Goal: Transaction & Acquisition: Book appointment/travel/reservation

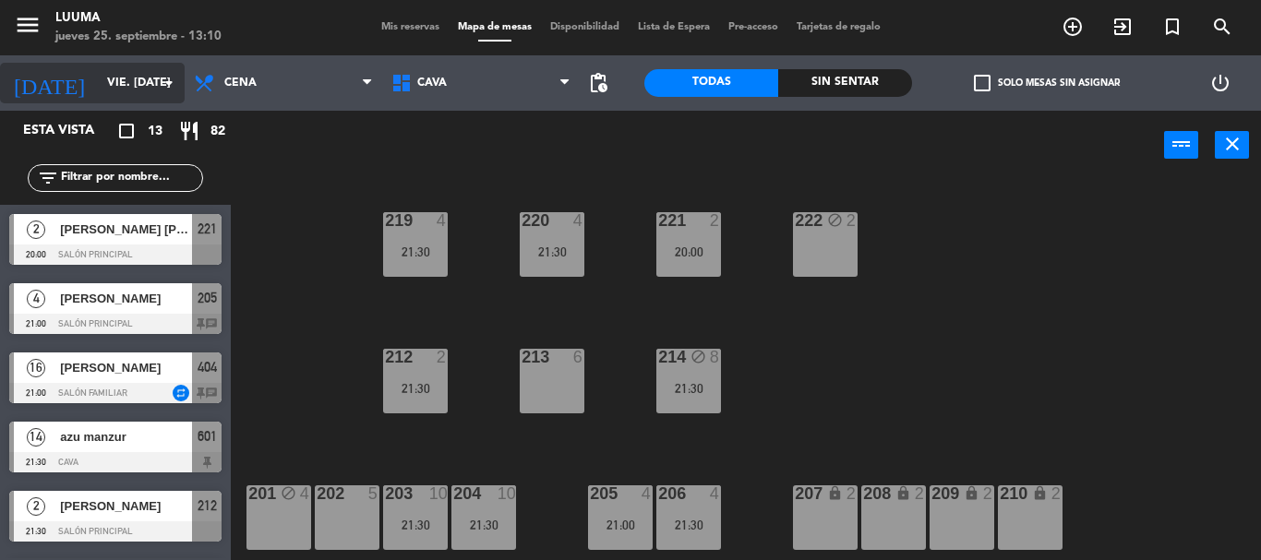
click at [177, 79] on icon "arrow_drop_down" at bounding box center [169, 83] width 22 height 22
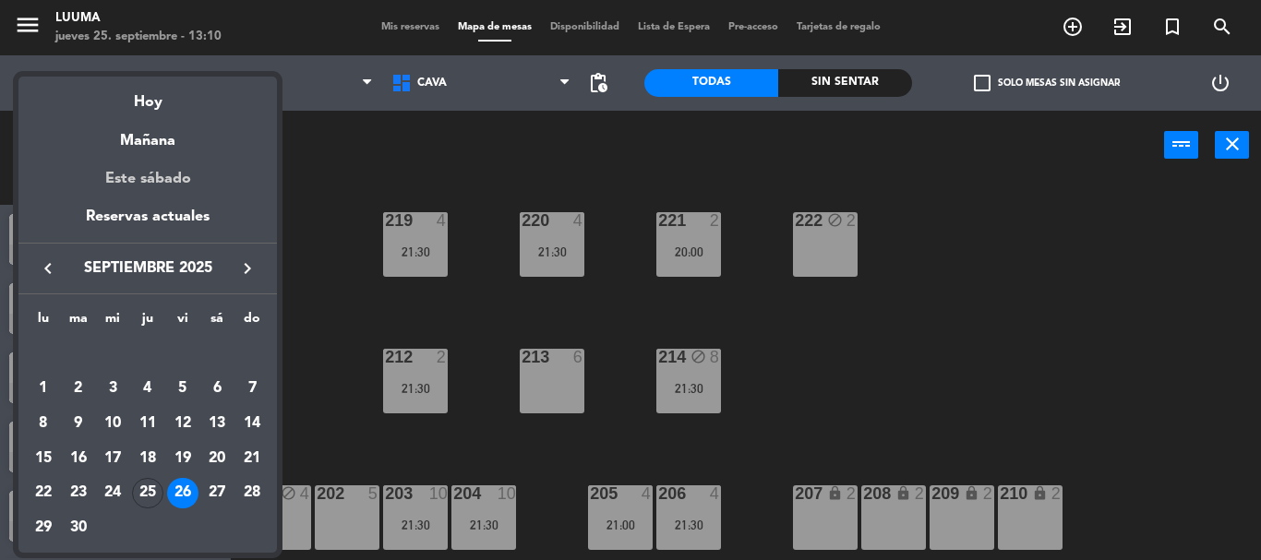
click at [182, 191] on div "Este sábado" at bounding box center [147, 179] width 258 height 52
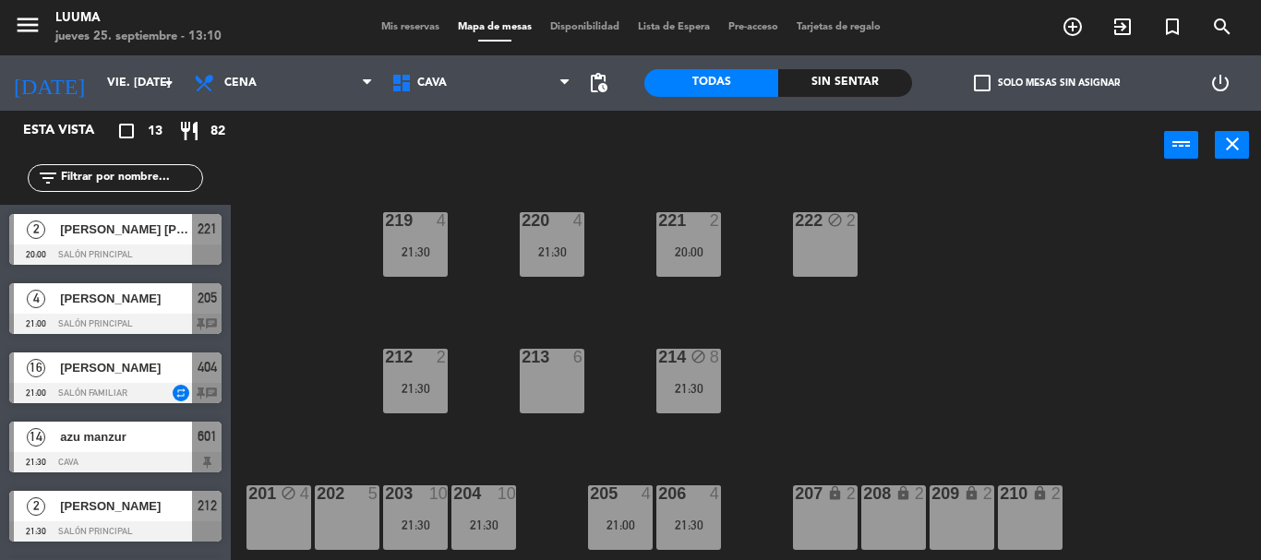
type input "sáb. [DATE]"
click at [122, 297] on span "[PERSON_NAME] [PERSON_NAME]" at bounding box center [126, 298] width 132 height 19
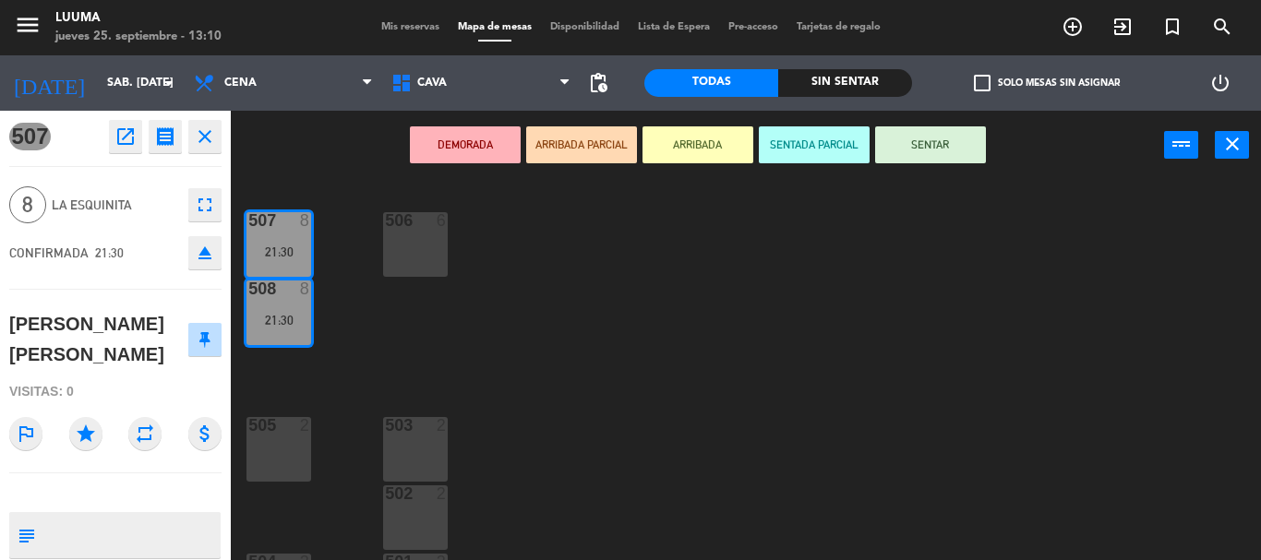
click at [129, 122] on button "open_in_new" at bounding box center [125, 136] width 33 height 33
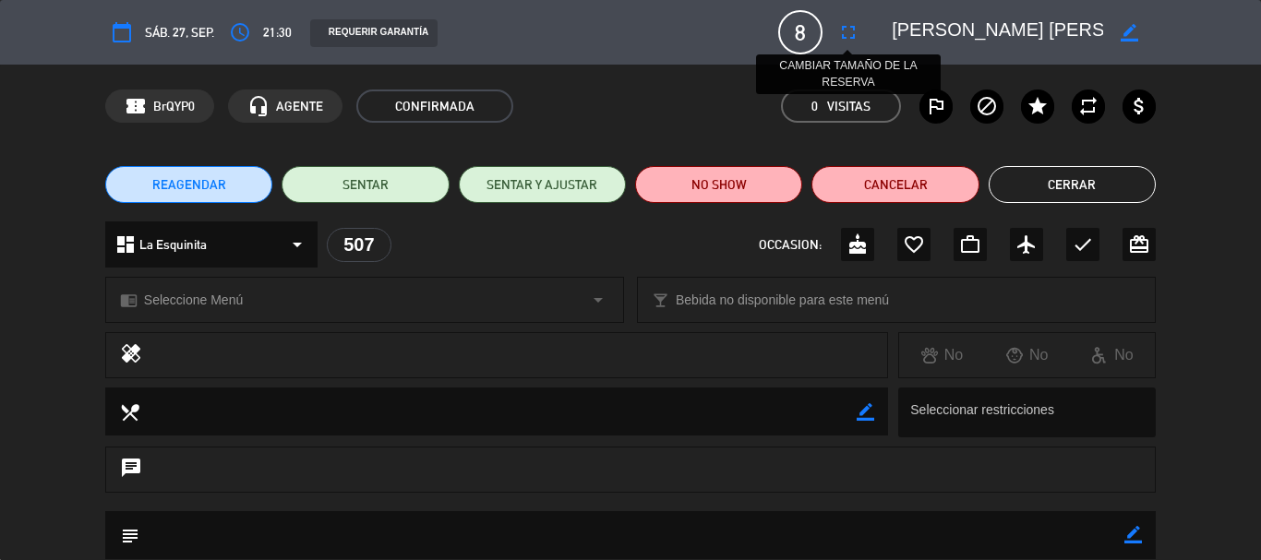
click at [842, 28] on icon "fullscreen" at bounding box center [848, 32] width 22 height 22
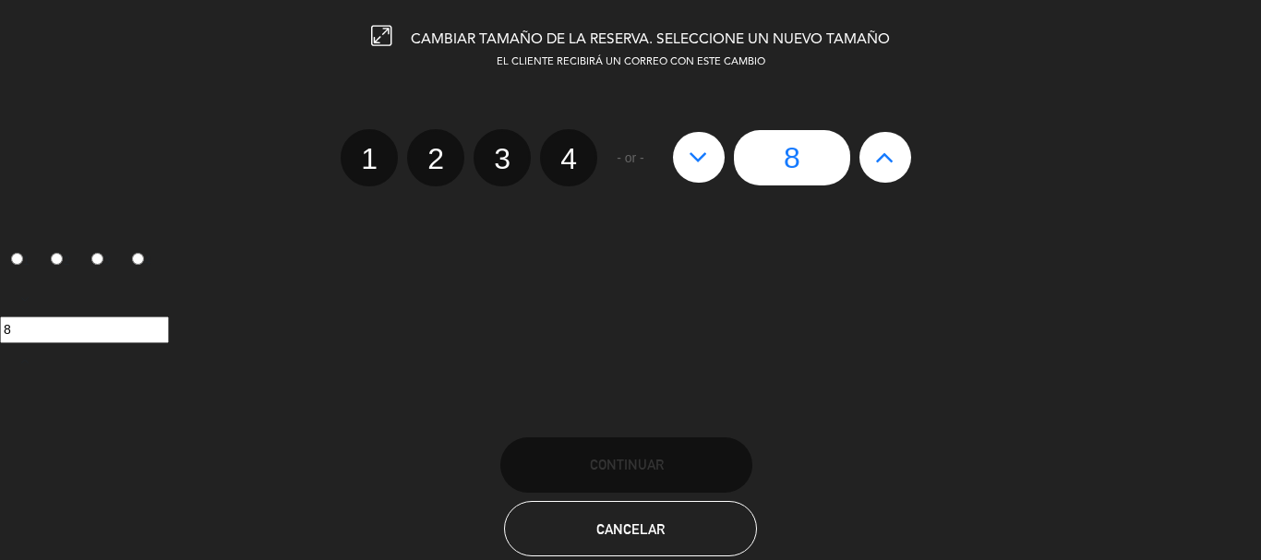
click at [881, 162] on icon at bounding box center [884, 157] width 19 height 30
type input "9"
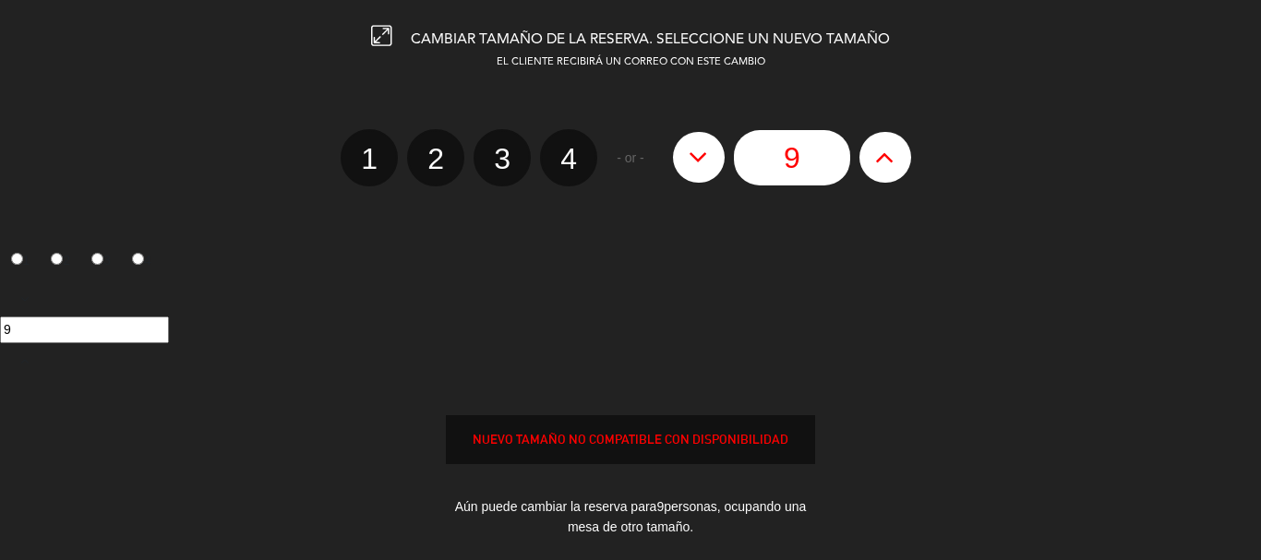
click at [881, 162] on icon at bounding box center [884, 157] width 19 height 30
type input "10"
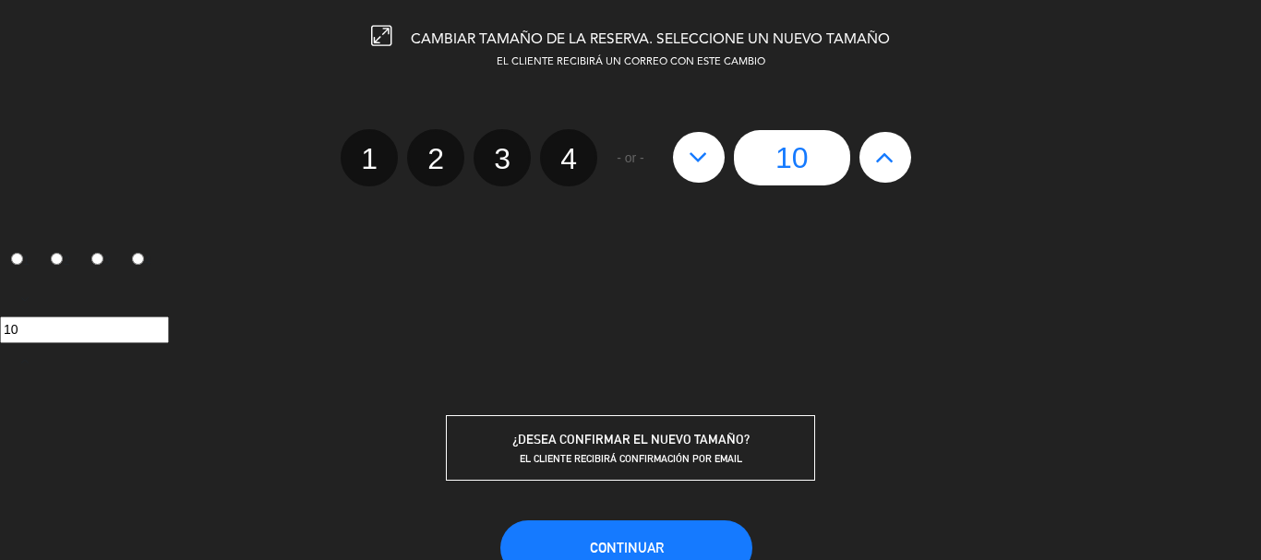
click at [665, 514] on div "CAMBIAR TAMAÑO DE LA RESERVA. SELECCIONE UN NUEVO TAMAÑO EL CLIENTE RECIBIRÁ UN…" at bounding box center [630, 280] width 1261 height 560
click at [664, 542] on button "Continuar" at bounding box center [626, 547] width 252 height 55
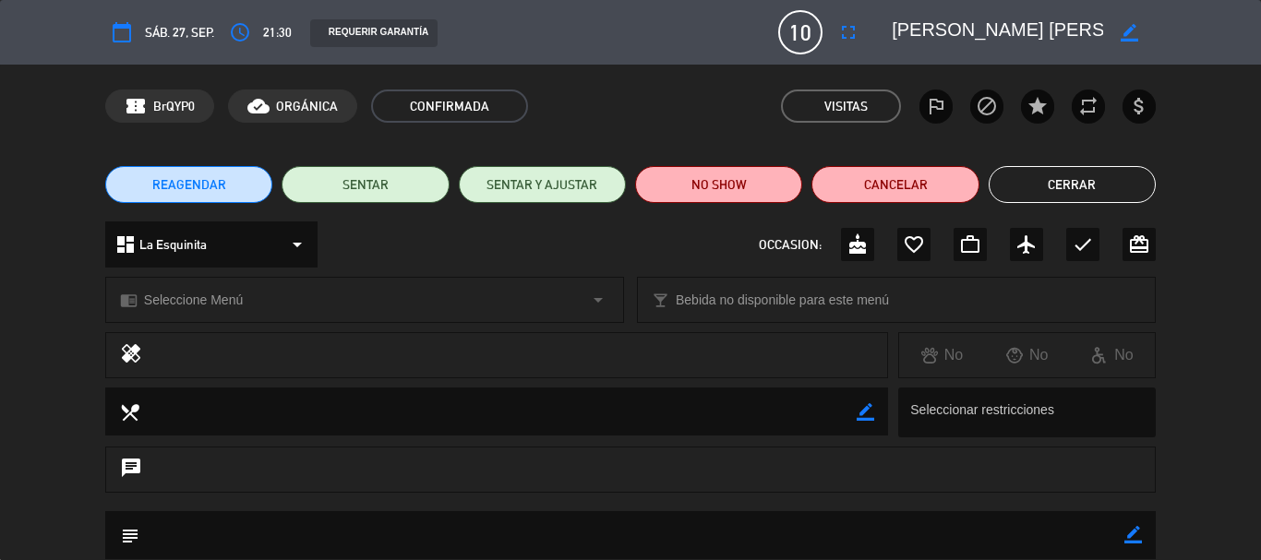
click at [1117, 31] on div "border_color" at bounding box center [1129, 32] width 53 height 33
click at [1137, 30] on icon "border_color" at bounding box center [1129, 33] width 18 height 18
drag, startPoint x: 1047, startPoint y: 20, endPoint x: 632, endPoint y: 81, distance: 419.7
drag, startPoint x: 632, startPoint y: 81, endPoint x: 909, endPoint y: 32, distance: 281.1
click at [909, 32] on textarea at bounding box center [996, 32] width 211 height 33
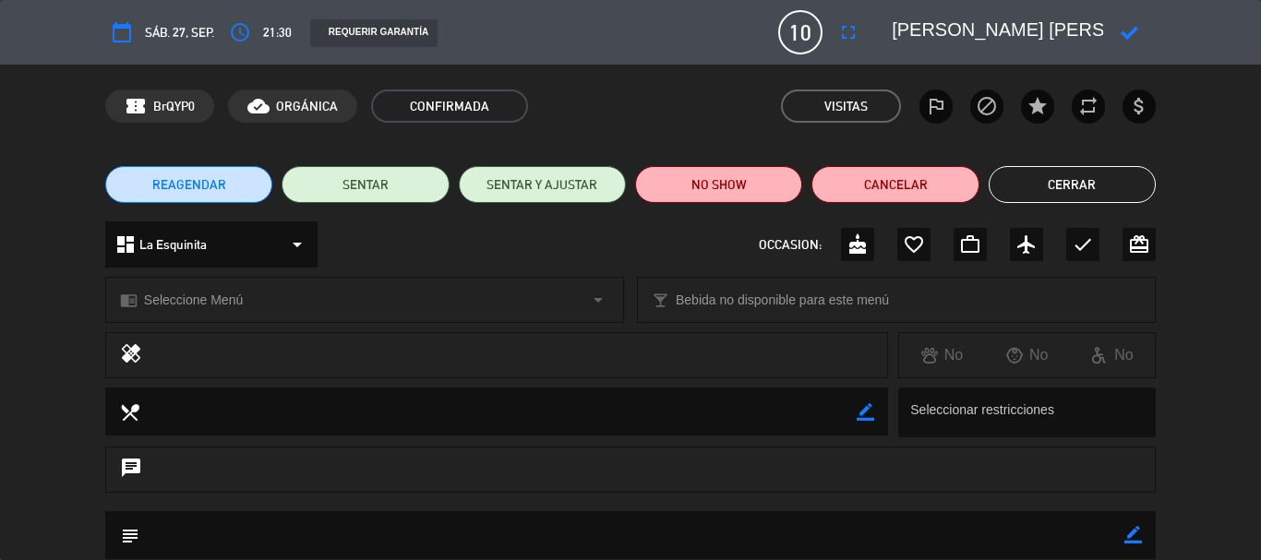
type textarea "L"
paste textarea "[PERSON_NAME]"
click at [1129, 30] on icon at bounding box center [1129, 33] width 18 height 18
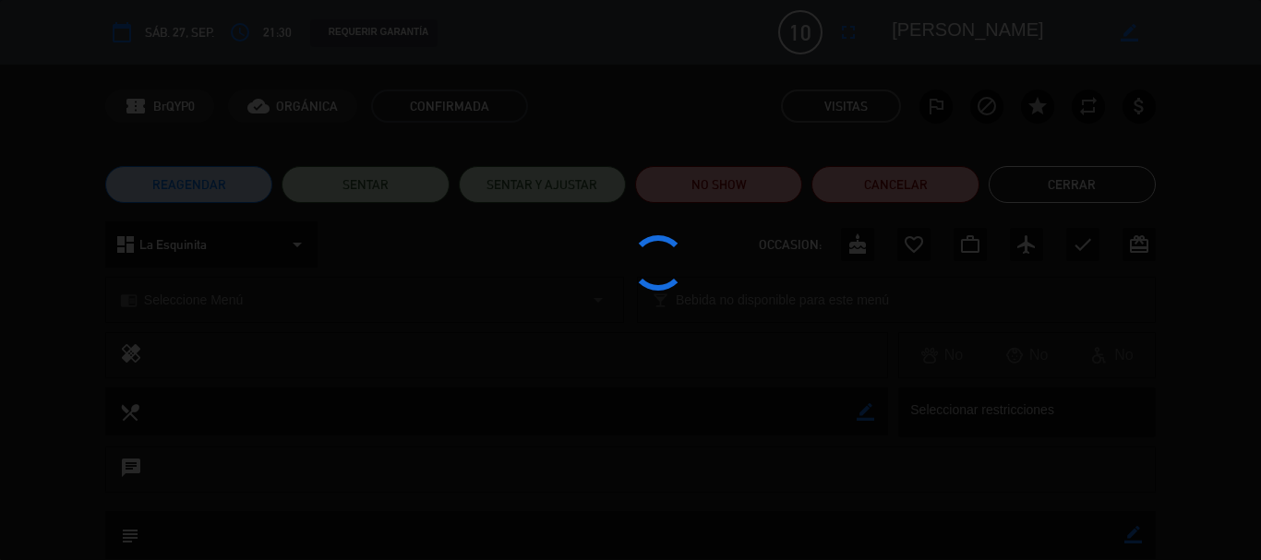
type textarea "[PERSON_NAME]"
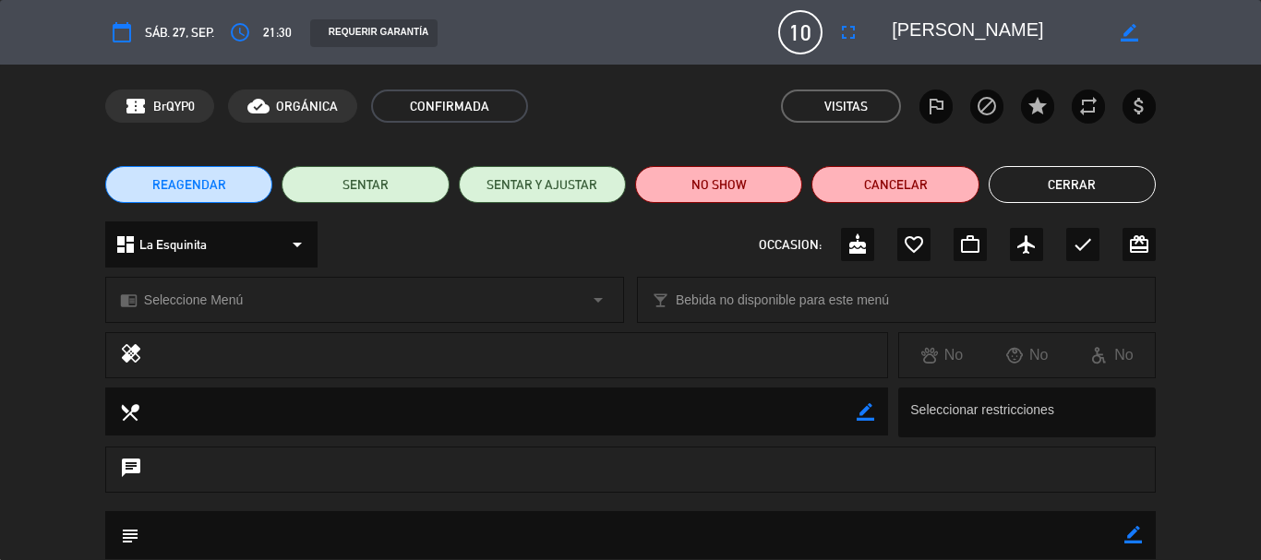
click at [1047, 183] on button "Cerrar" at bounding box center [1071, 184] width 167 height 37
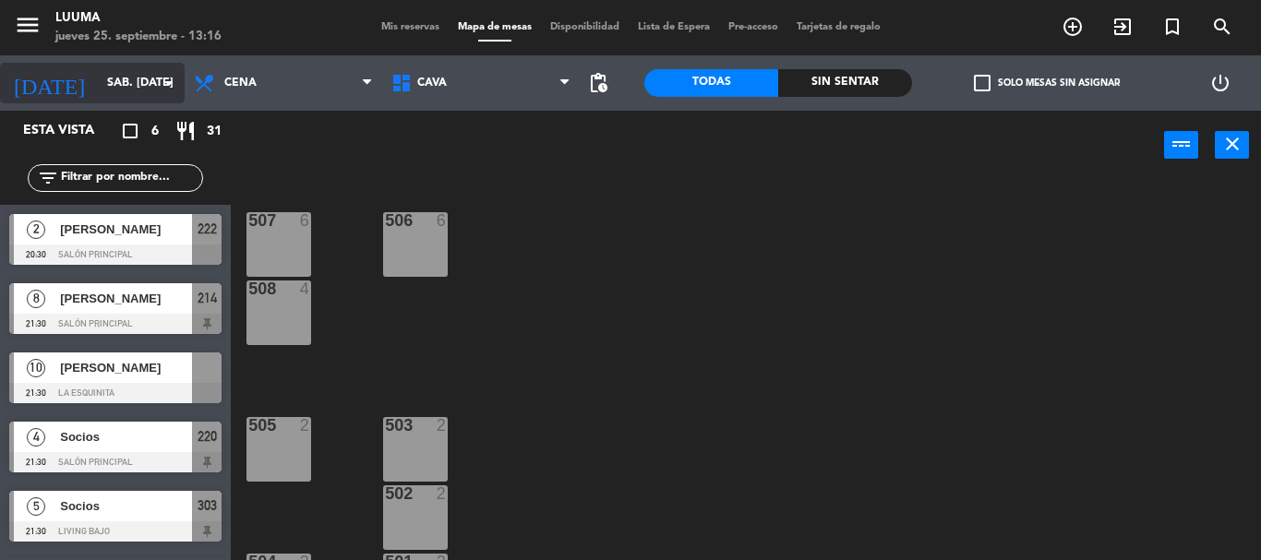
click at [119, 87] on input "sáb. [DATE]" at bounding box center [176, 82] width 156 height 31
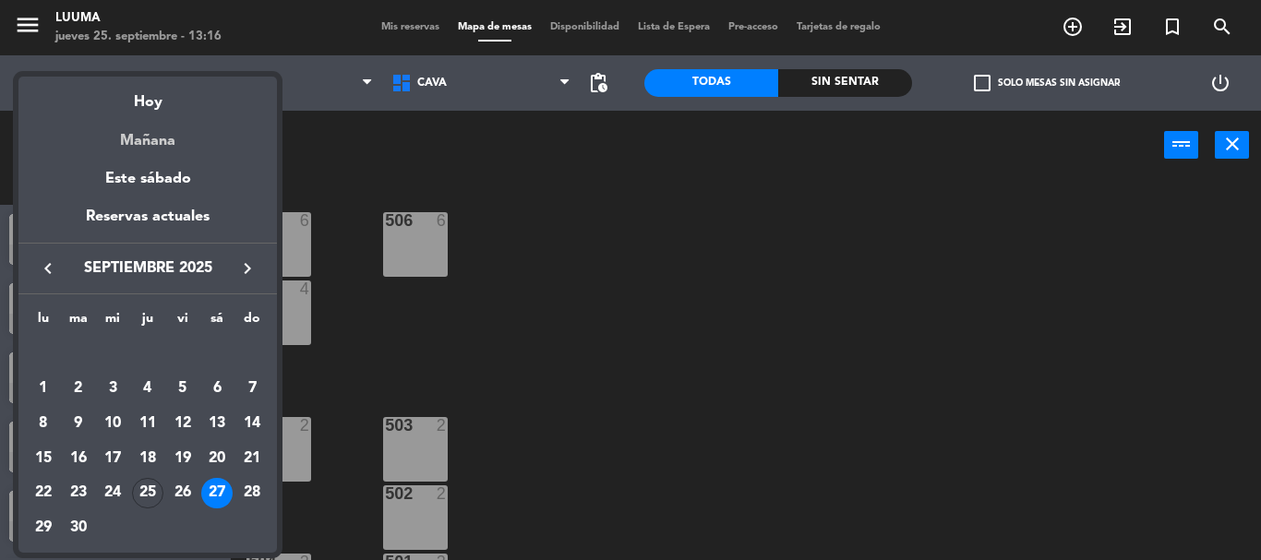
click at [161, 140] on div "Mañana" at bounding box center [147, 134] width 258 height 38
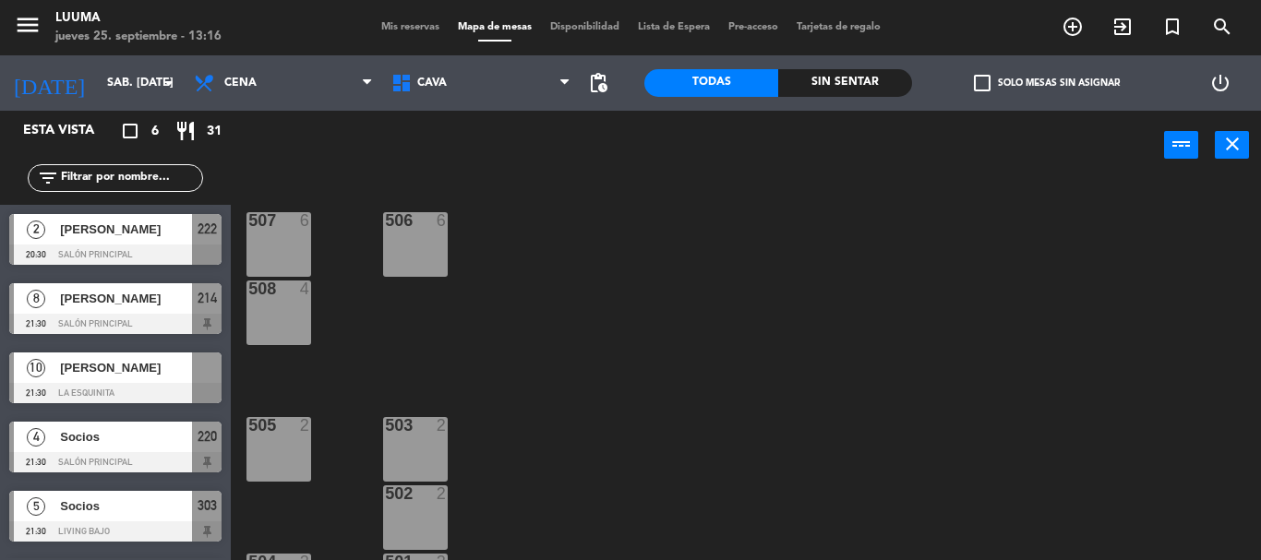
type input "vie. [DATE]"
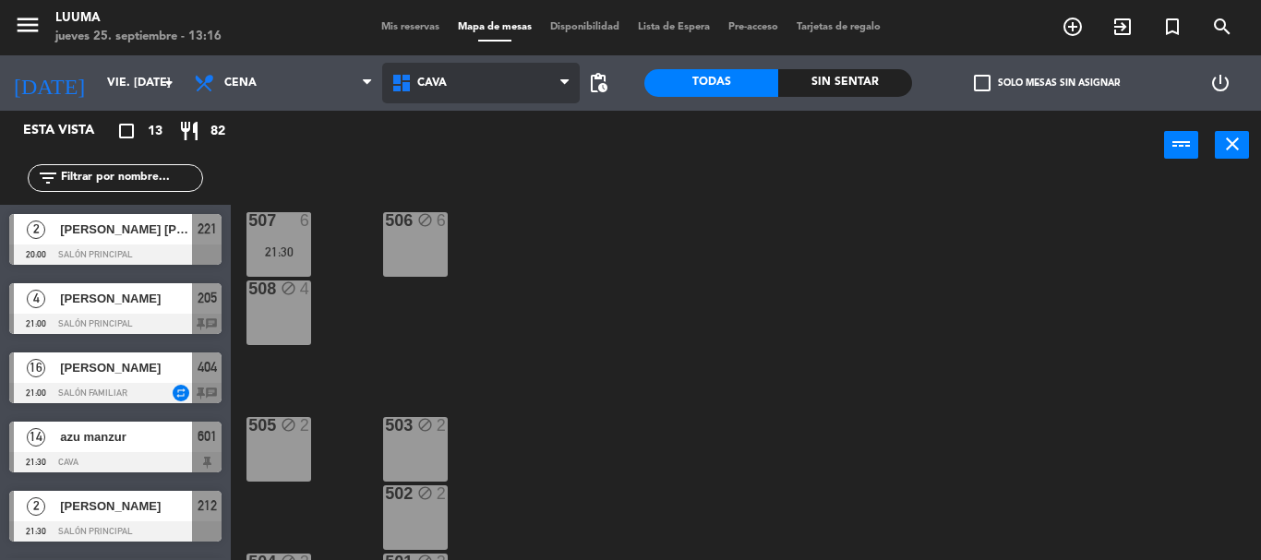
click at [469, 74] on span "Cava" at bounding box center [480, 83] width 197 height 41
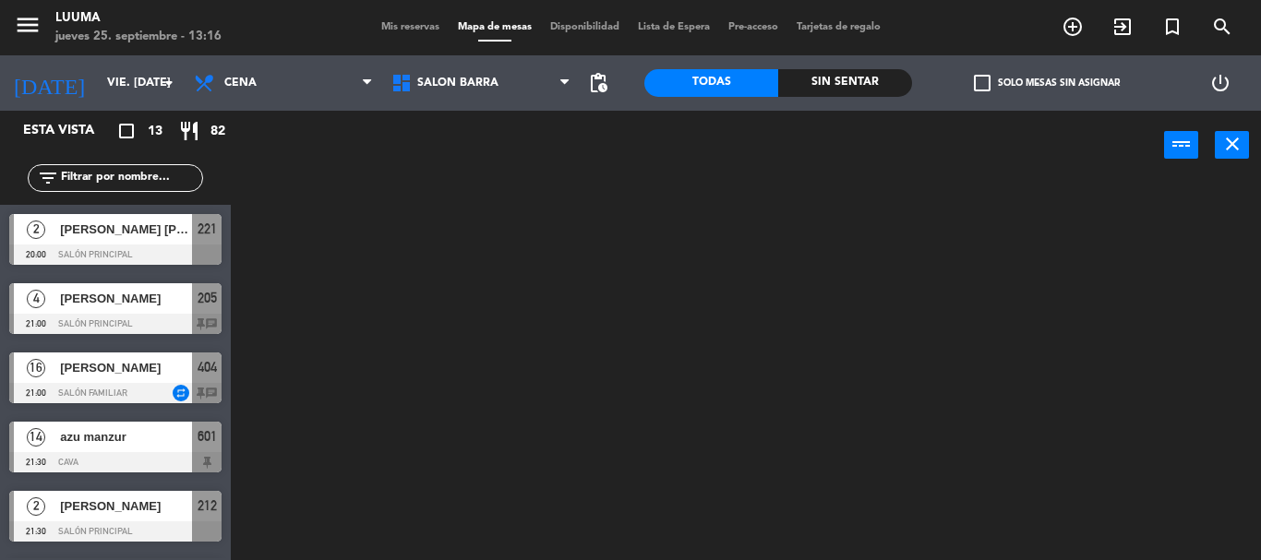
click at [515, 343] on ng-component "menu Luuma jueves 25. septiembre - 13:16 Mis reservas Mapa de mesas Disponibili…" at bounding box center [630, 280] width 1261 height 560
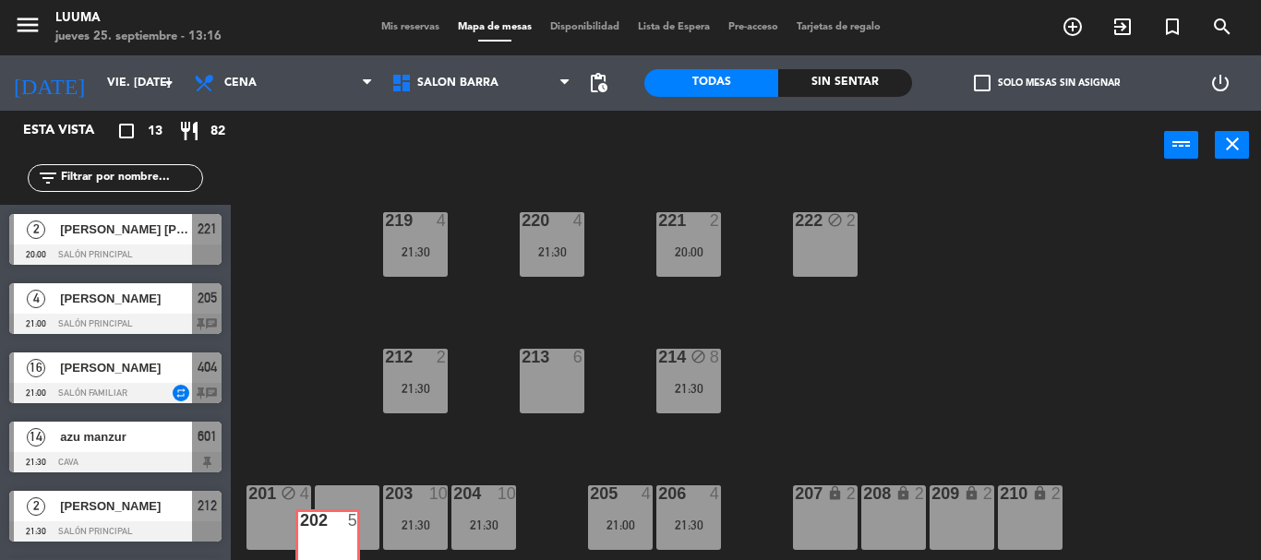
drag, startPoint x: 328, startPoint y: 499, endPoint x: 312, endPoint y: 518, distance: 24.2
click at [312, 518] on div "220 4 21:30 221 2 20:00 219 4 21:30 222 block 2 213 6 214 block 8 21:30 212 2 2…" at bounding box center [752, 370] width 1017 height 380
click at [316, 516] on div "220 4 21:30 221 2 20:00 219 4 21:30 222 block 2 213 6 214 block 8 21:30 212 2 2…" at bounding box center [752, 370] width 1017 height 380
click at [338, 506] on div "202 5" at bounding box center [347, 517] width 65 height 65
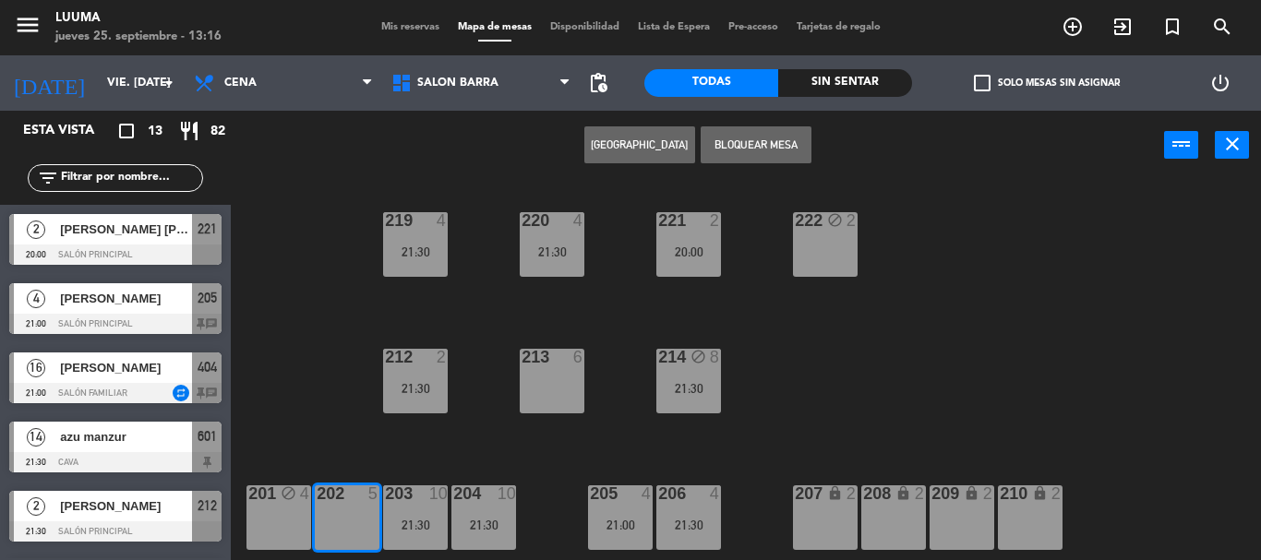
click at [636, 132] on button "[GEOGRAPHIC_DATA]" at bounding box center [639, 144] width 111 height 37
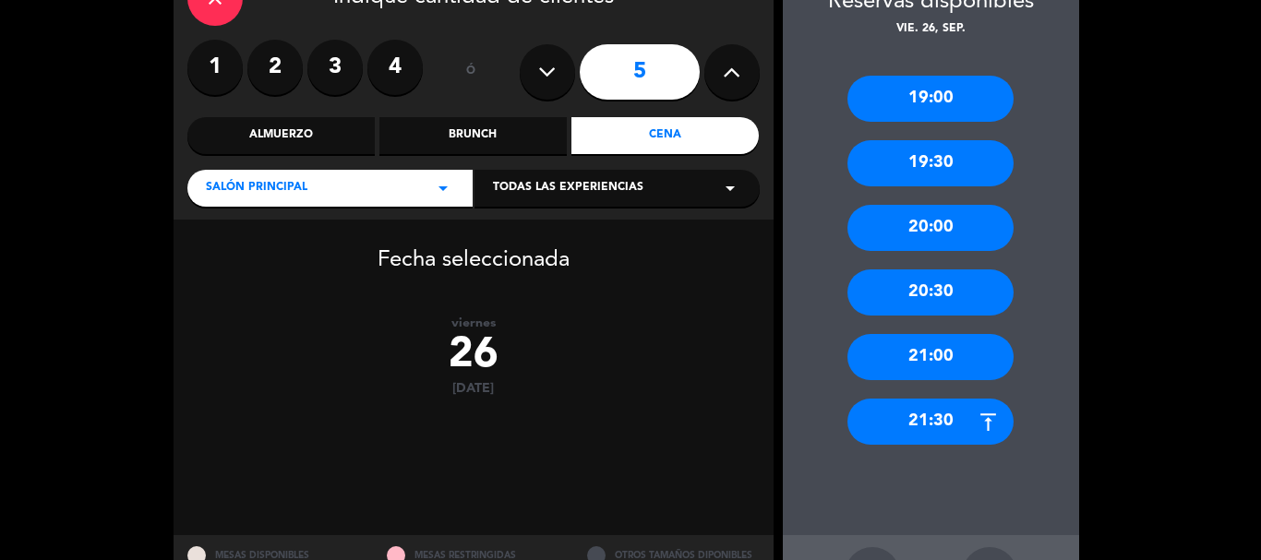
scroll to position [190, 0]
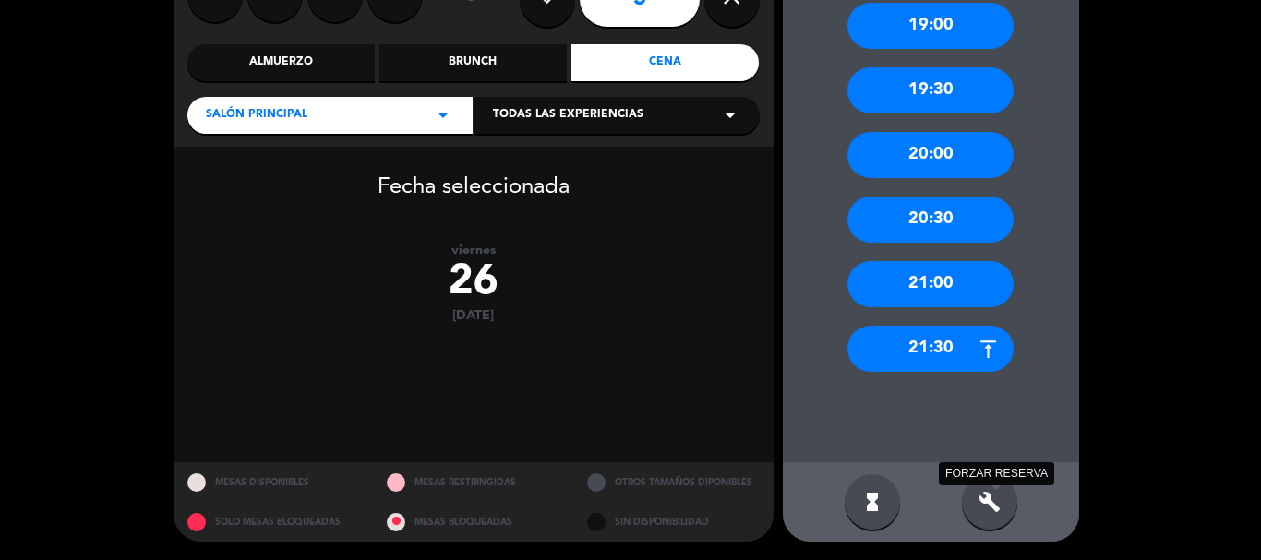
click at [993, 498] on icon "build" at bounding box center [989, 502] width 22 height 22
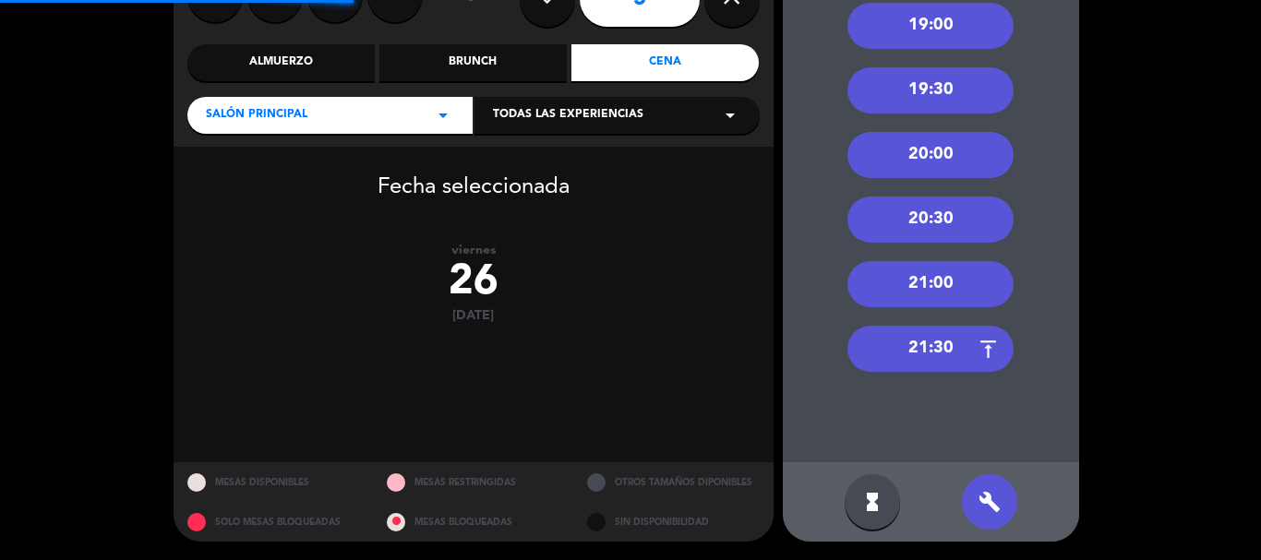
click at [938, 326] on div "21:30" at bounding box center [930, 349] width 166 height 46
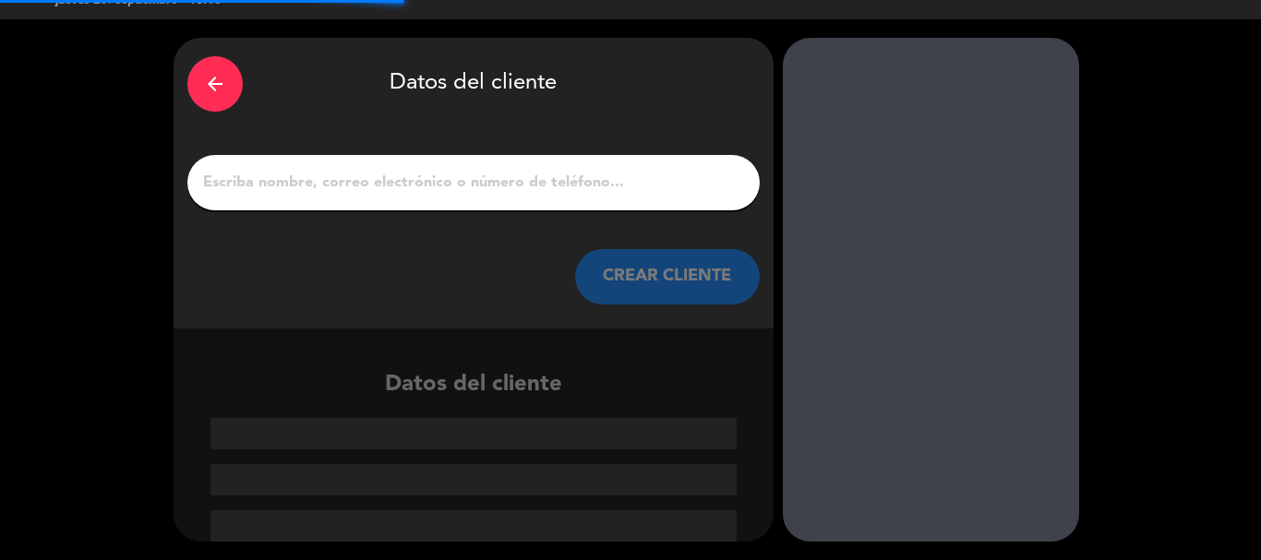
scroll to position [36, 0]
click at [567, 171] on input "1" at bounding box center [473, 183] width 544 height 26
paste input "[PERSON_NAME]"
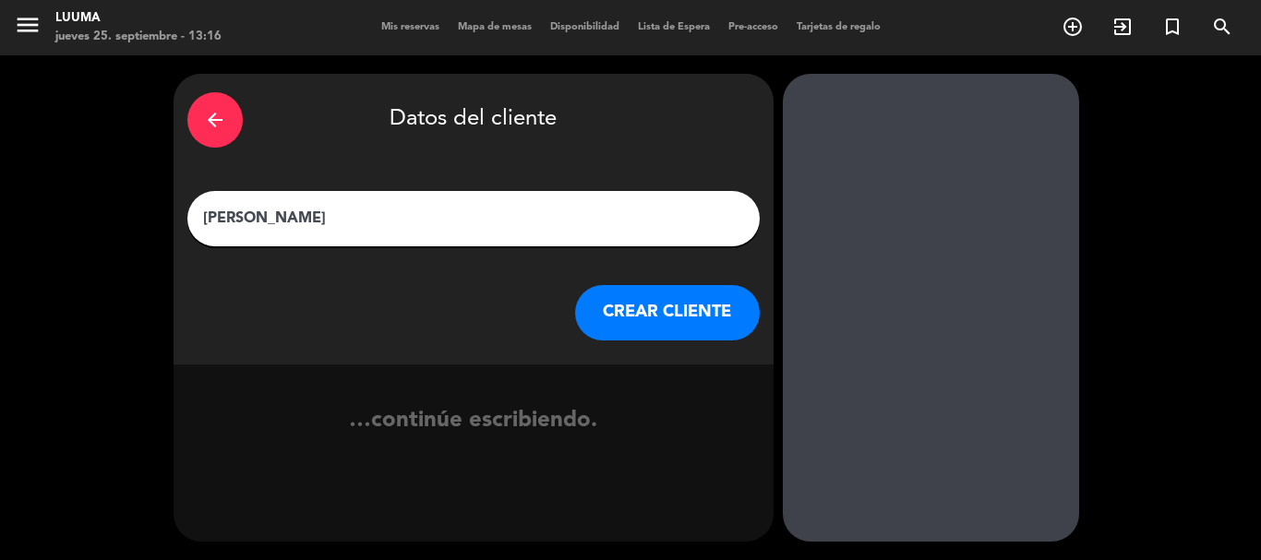
type input "[PERSON_NAME]"
click at [699, 328] on button "CREAR CLIENTE" at bounding box center [667, 312] width 185 height 55
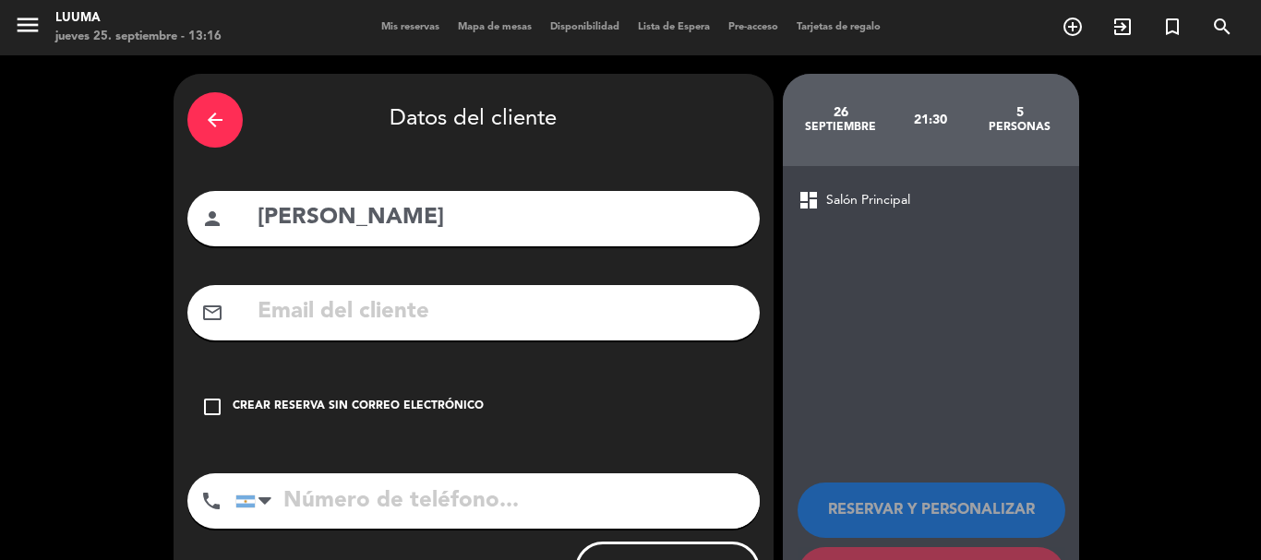
click at [410, 404] on div "Crear reserva sin correo electrónico" at bounding box center [358, 407] width 251 height 18
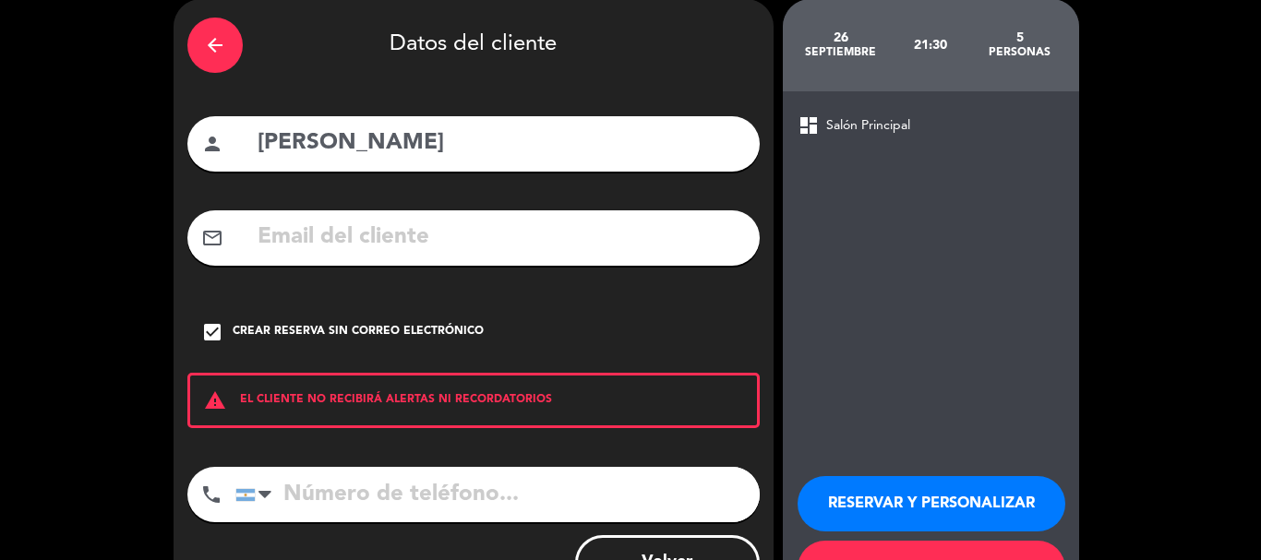
scroll to position [151, 0]
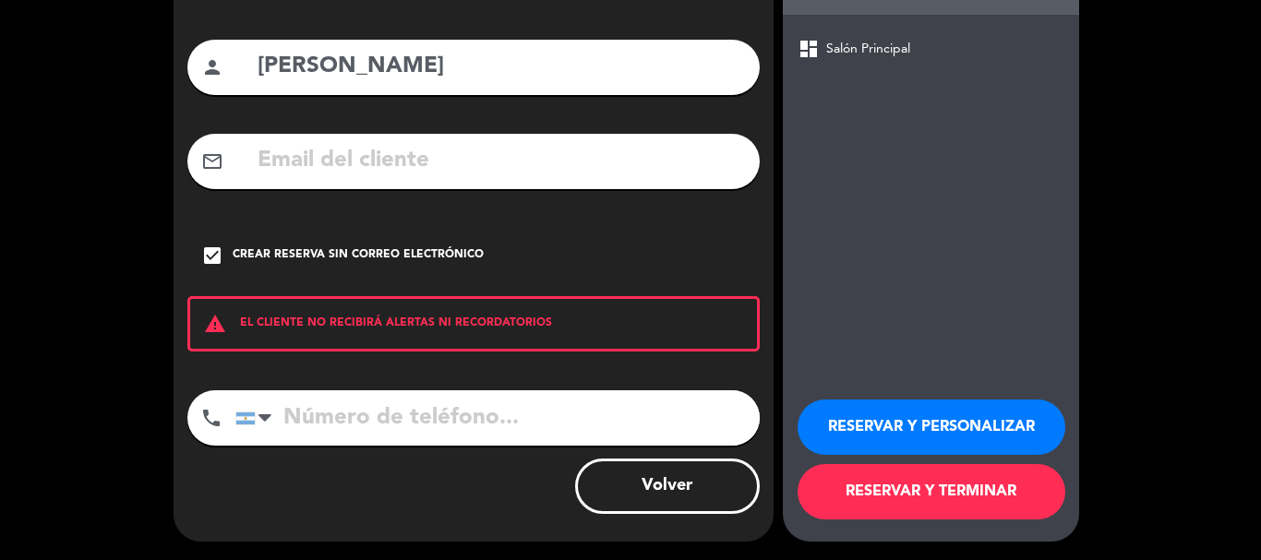
click at [932, 483] on button "RESERVAR Y TERMINAR" at bounding box center [931, 491] width 268 height 55
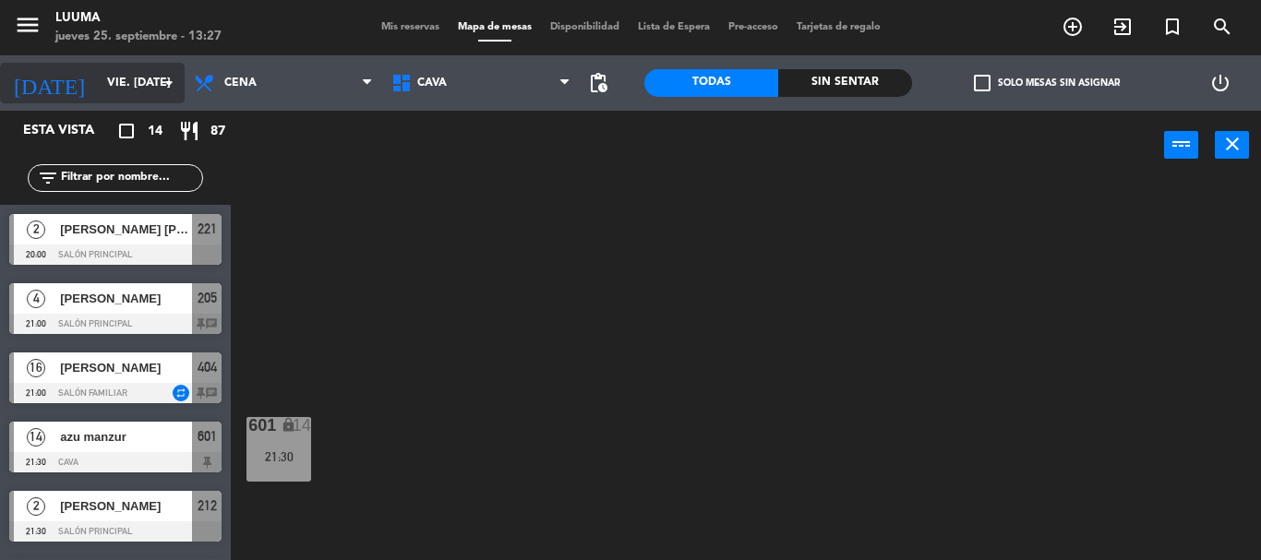
click at [148, 98] on input "vie. [DATE]" at bounding box center [176, 82] width 156 height 31
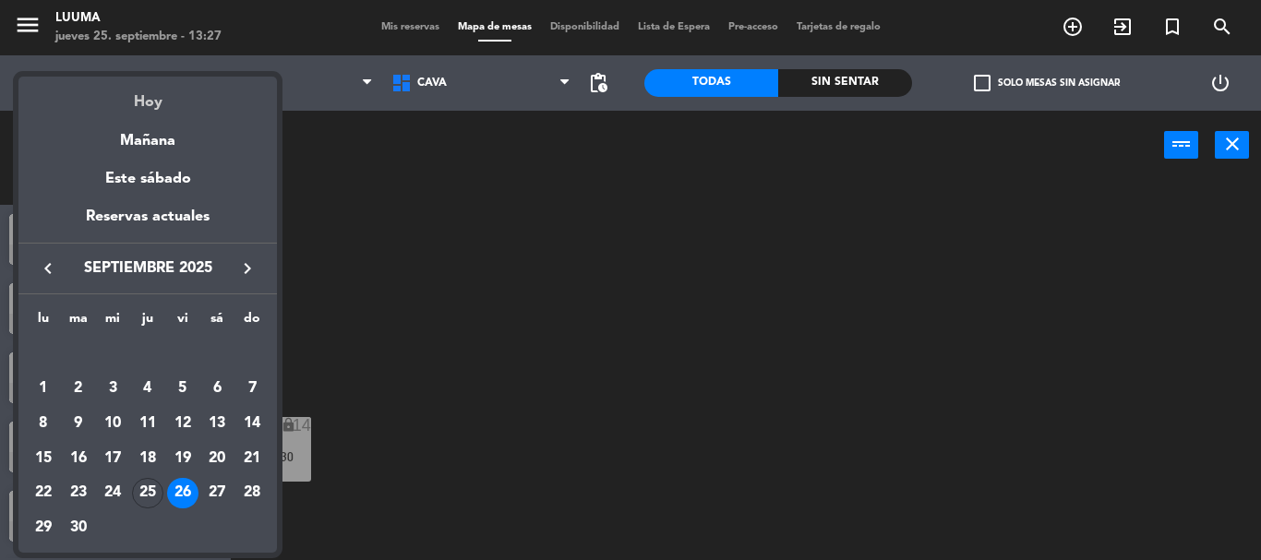
click at [155, 114] on div "Hoy" at bounding box center [147, 96] width 258 height 38
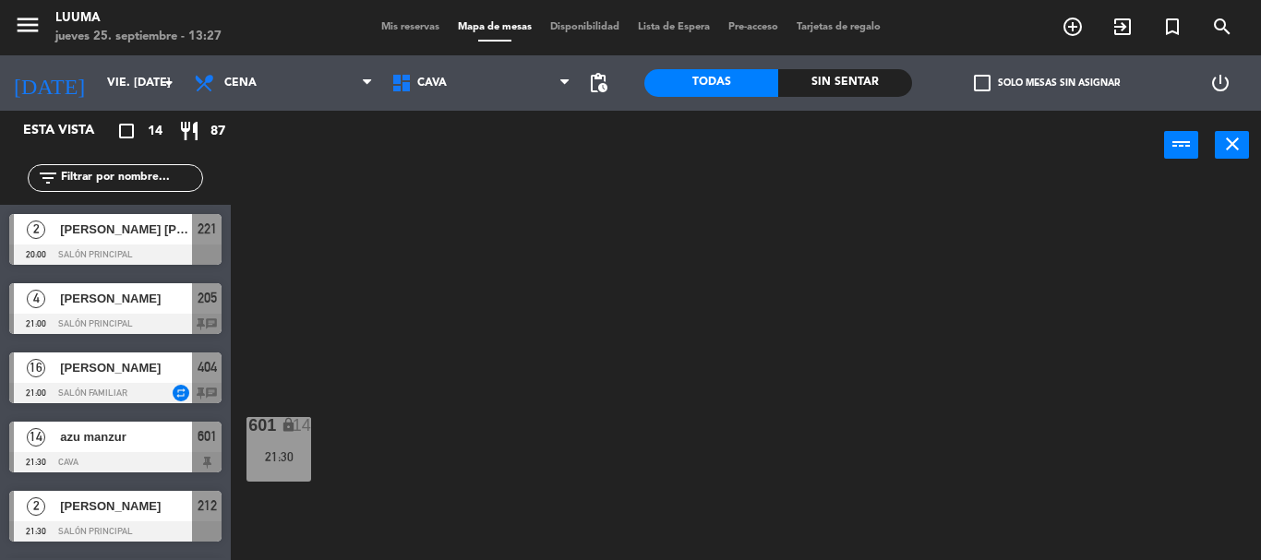
type input "[DEMOGRAPHIC_DATA] [DATE]"
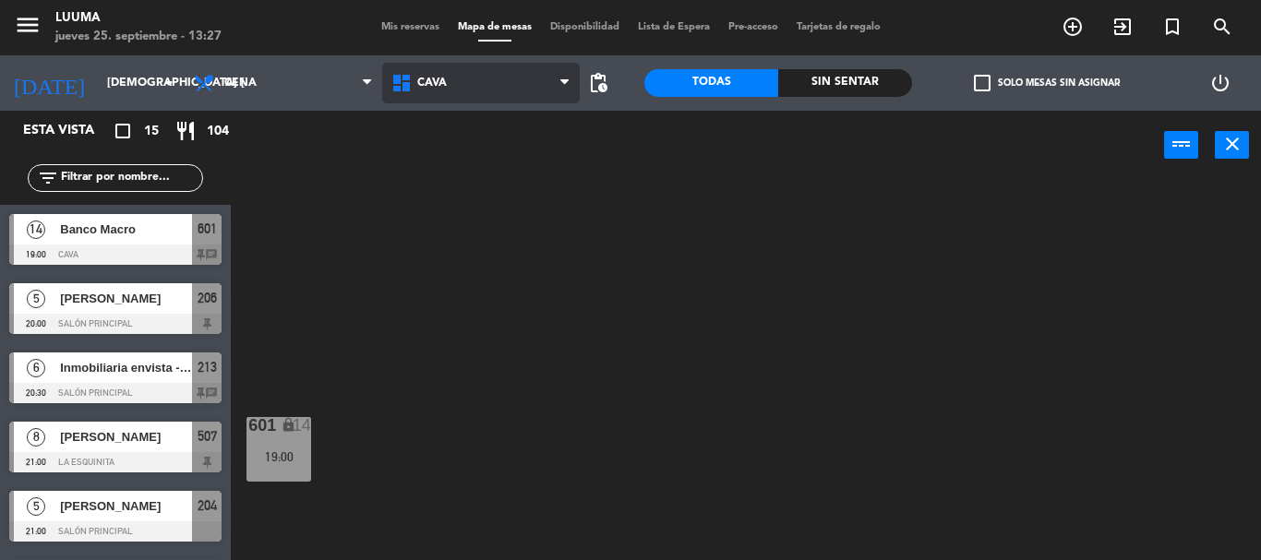
click at [508, 70] on span "Cava" at bounding box center [480, 83] width 197 height 41
click at [485, 299] on ng-component "menu Luuma jueves 25. septiembre - 13:27 Mis reservas Mapa de mesas Disponibili…" at bounding box center [630, 280] width 1261 height 560
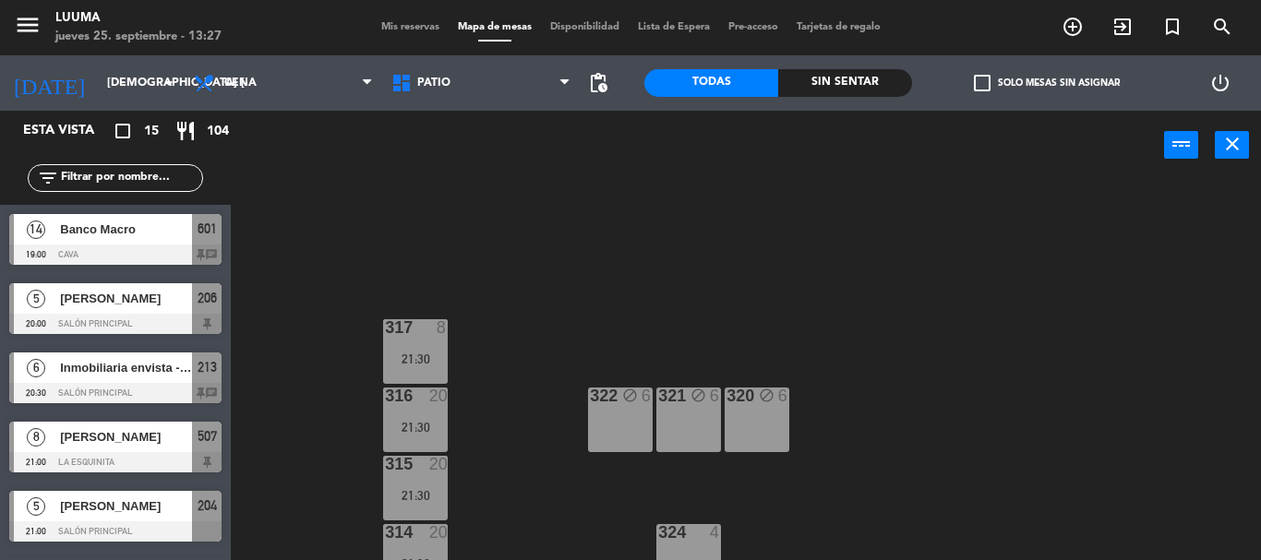
scroll to position [195, 0]
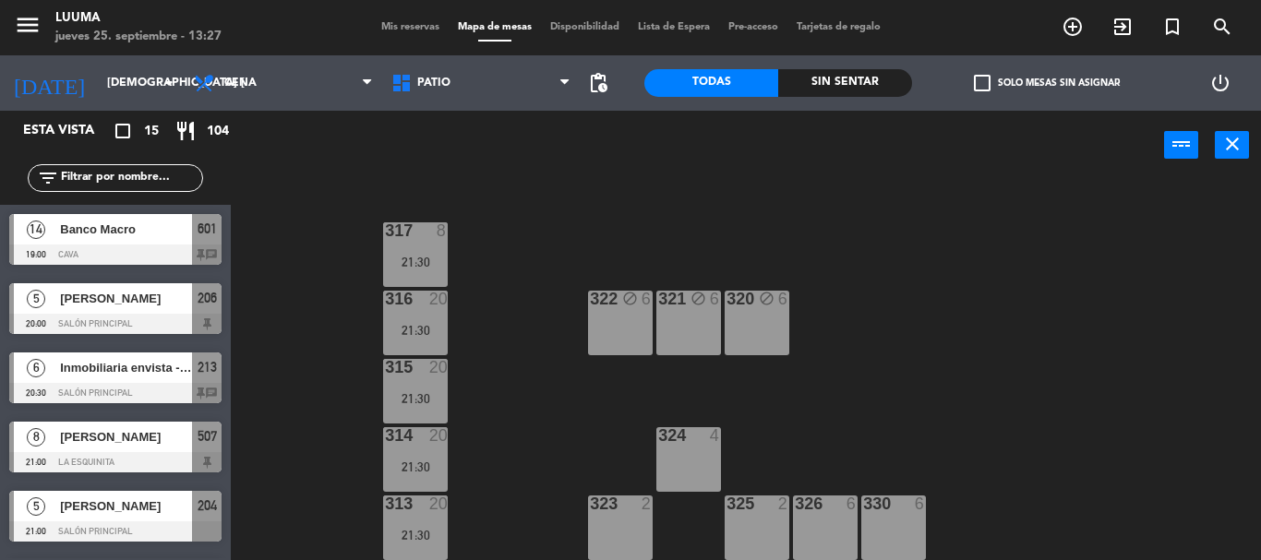
click at [626, 315] on div "322 block 6" at bounding box center [620, 323] width 65 height 65
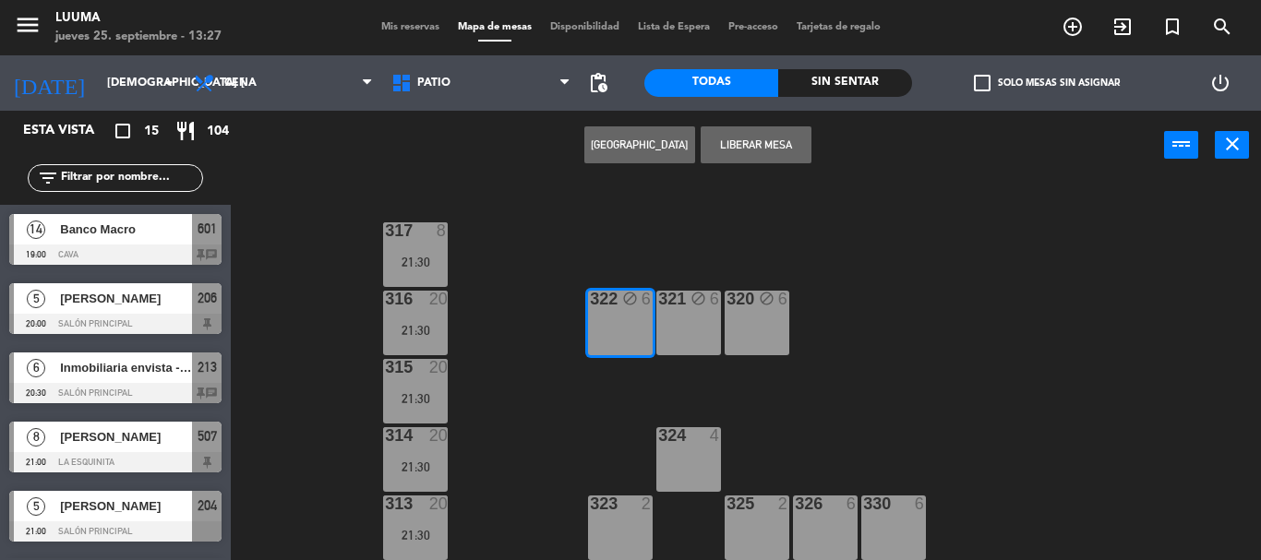
click at [662, 138] on button "[GEOGRAPHIC_DATA]" at bounding box center [639, 144] width 111 height 37
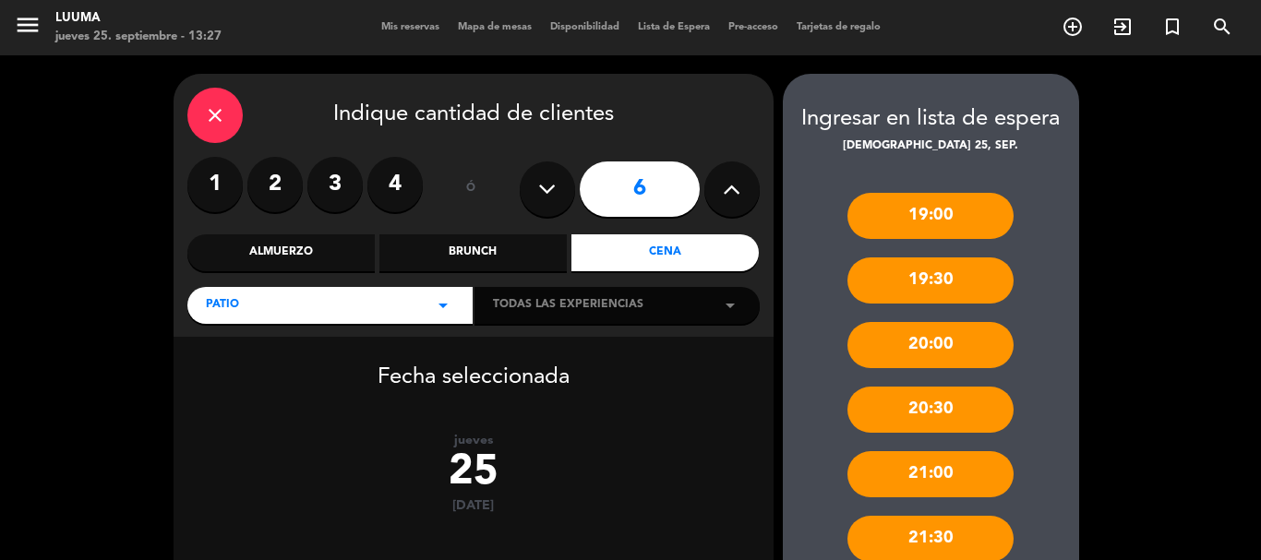
click at [224, 122] on icon "close" at bounding box center [215, 115] width 22 height 22
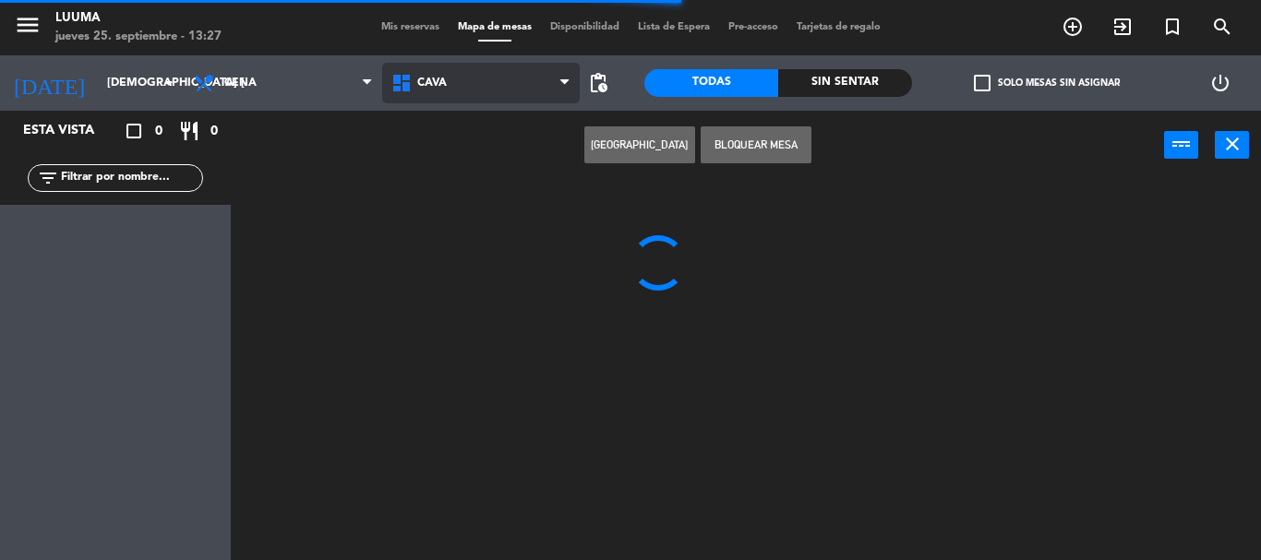
click at [524, 92] on span "Cava" at bounding box center [480, 83] width 197 height 41
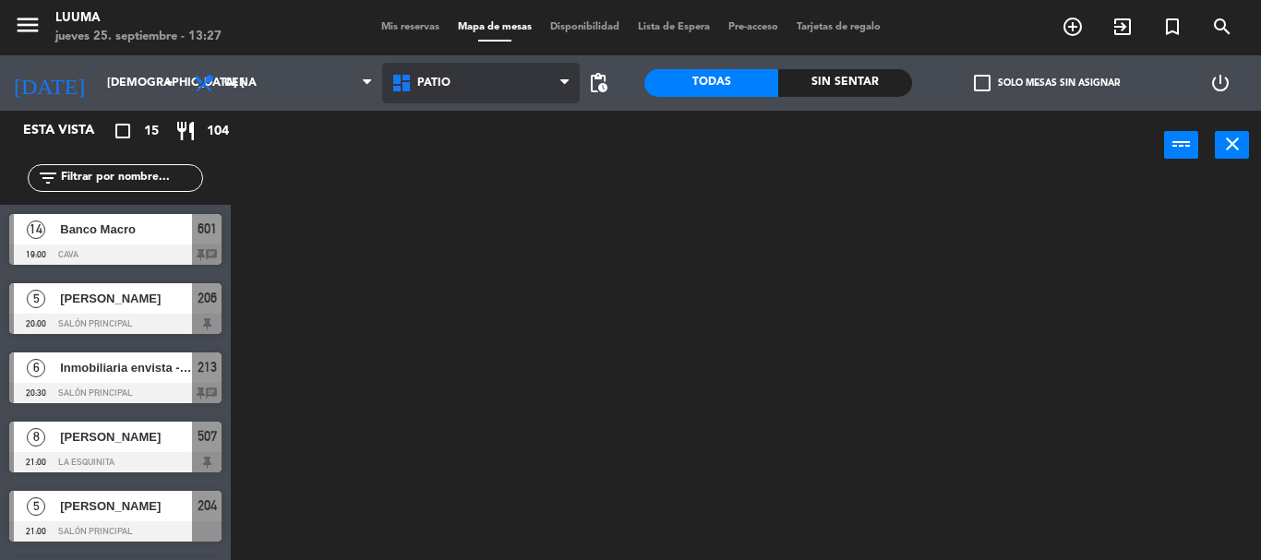
click at [512, 304] on ng-component "menu Luuma jueves 25. septiembre - 13:27 Mis reservas Mapa de mesas Disponibili…" at bounding box center [630, 280] width 1261 height 560
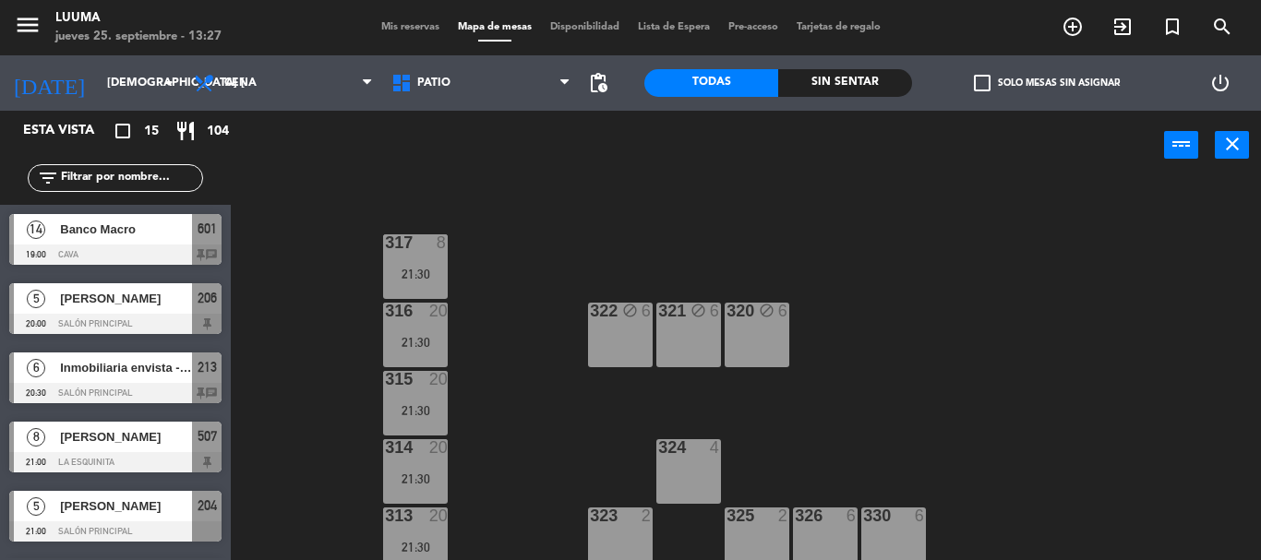
scroll to position [195, 0]
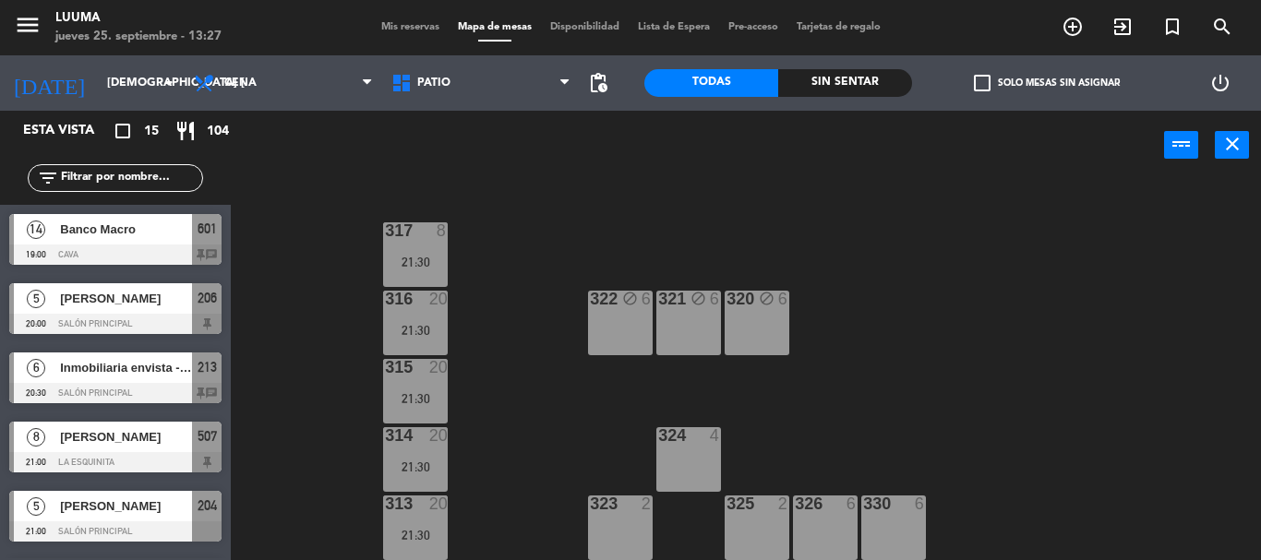
click at [698, 429] on div "317 8 21:30 321 block 6 316 20 21:30 320 block 6 322 block 6 315 20 21:30 314 2…" at bounding box center [752, 370] width 1017 height 380
click at [696, 443] on div "324 4 324 4" at bounding box center [688, 459] width 65 height 65
click at [698, 456] on div "324 4" at bounding box center [688, 459] width 65 height 65
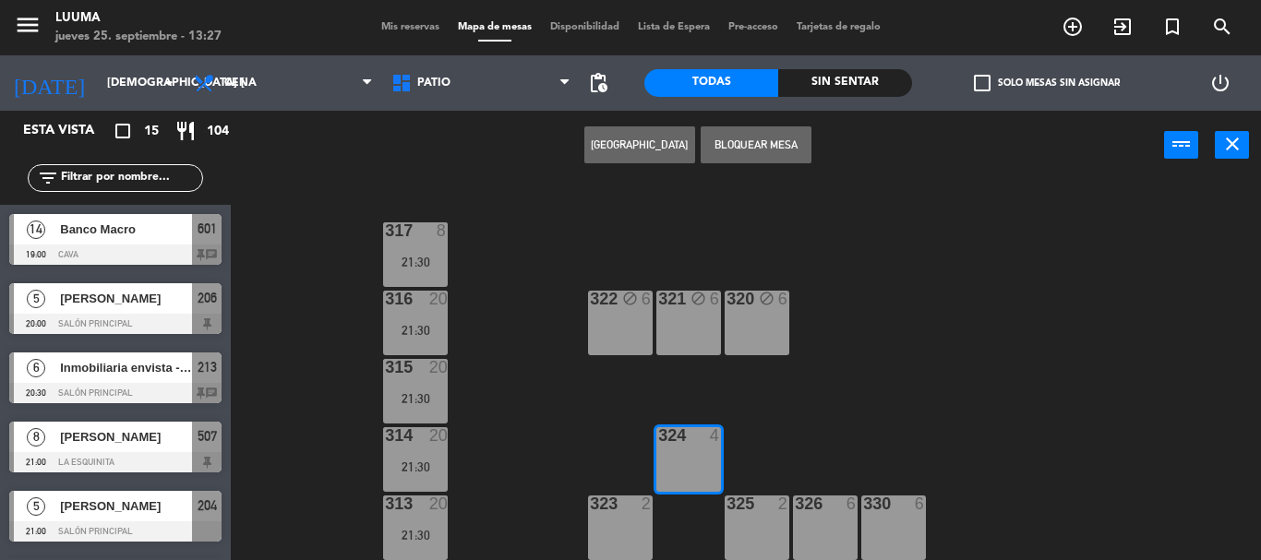
click at [627, 142] on button "[GEOGRAPHIC_DATA]" at bounding box center [639, 144] width 111 height 37
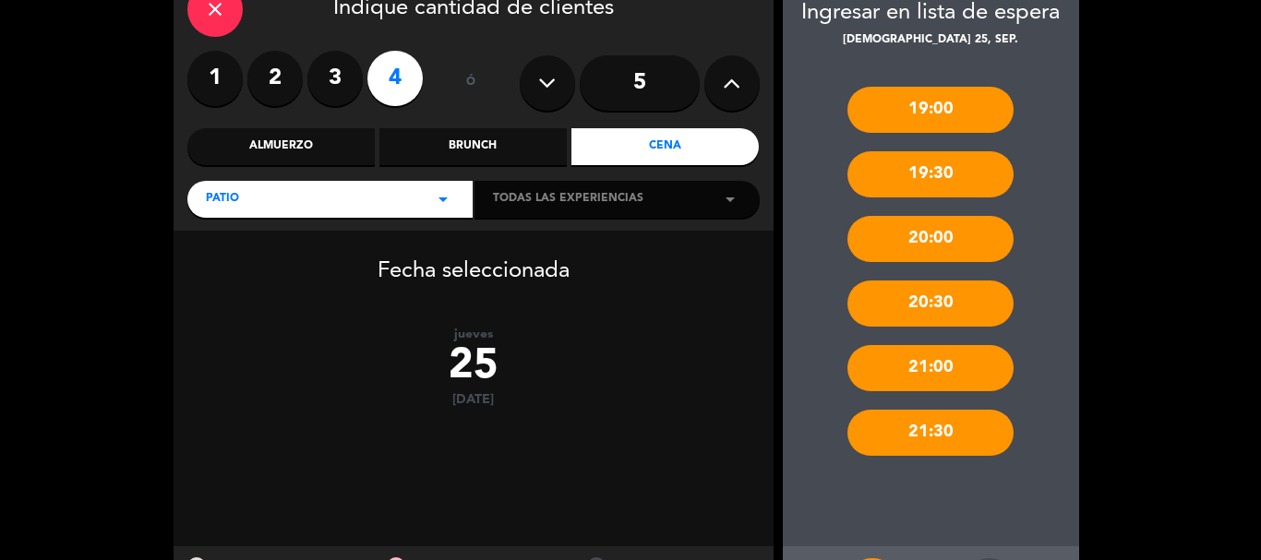
scroll to position [190, 0]
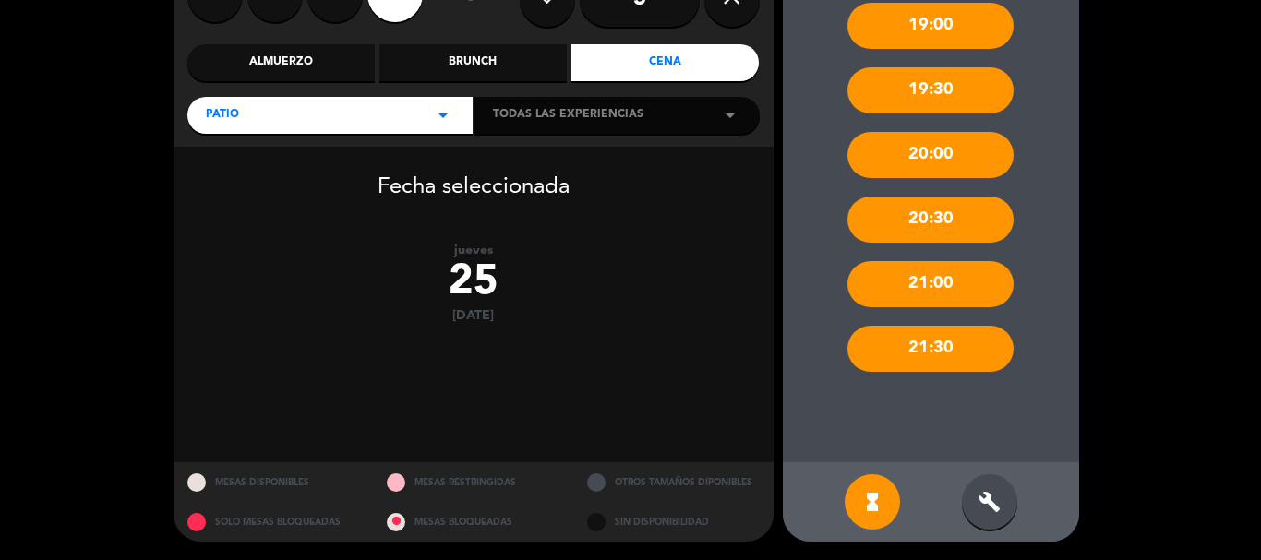
click at [995, 521] on div "build" at bounding box center [989, 501] width 55 height 55
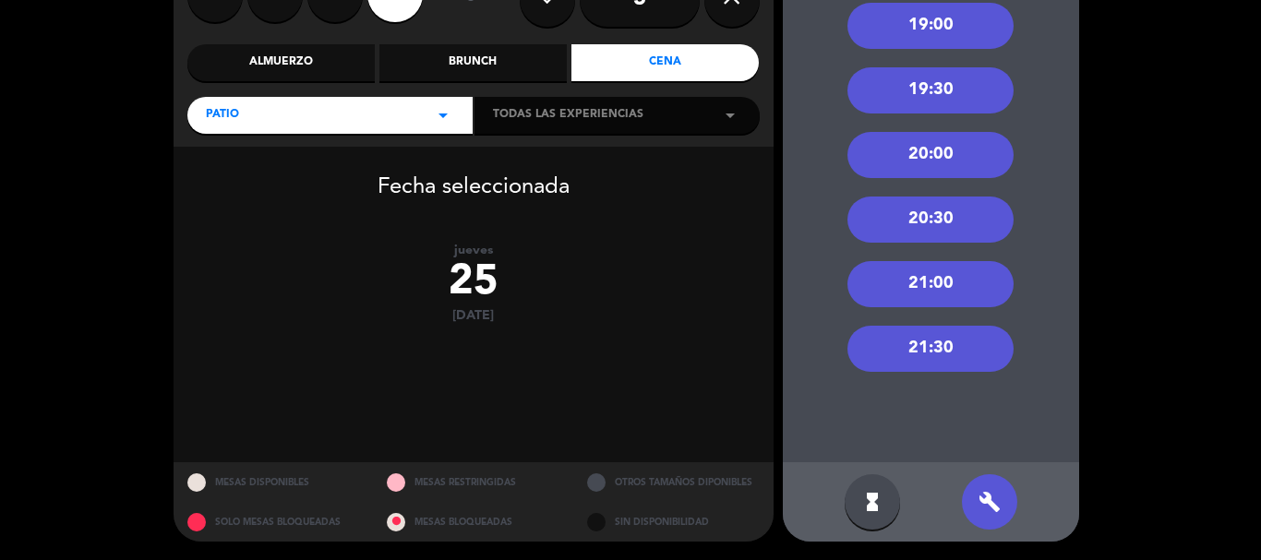
click at [938, 280] on div "21:00" at bounding box center [930, 284] width 166 height 46
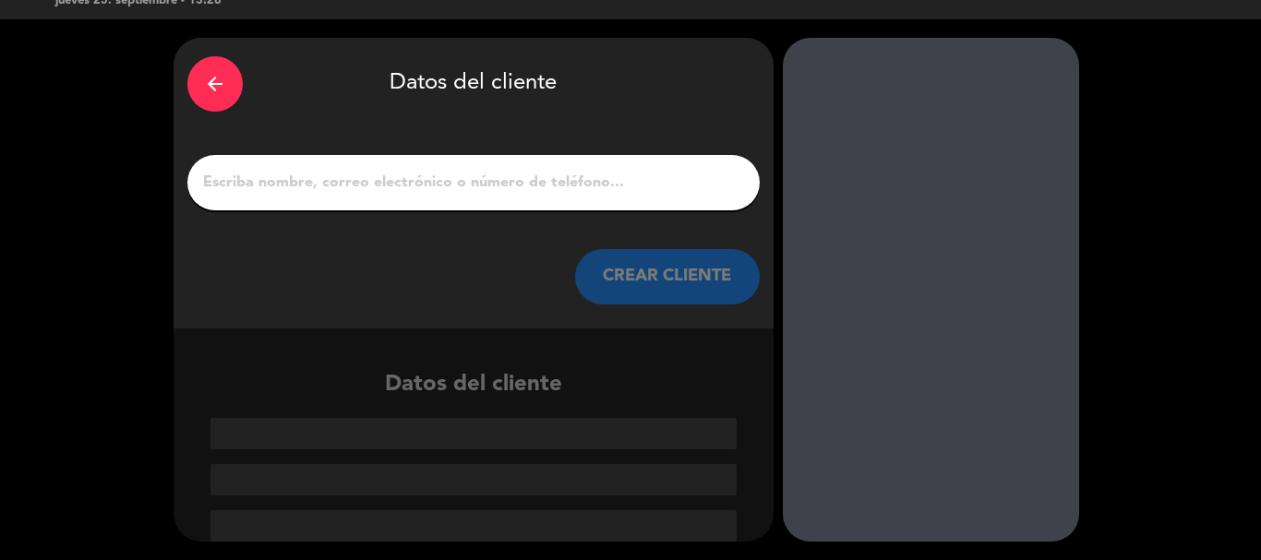
scroll to position [36, 0]
drag, startPoint x: 461, startPoint y: 159, endPoint x: 347, endPoint y: 164, distance: 114.6
click at [347, 164] on div at bounding box center [473, 182] width 572 height 55
click at [358, 183] on input "1" at bounding box center [473, 183] width 544 height 26
paste input "[PERSON_NAME]"
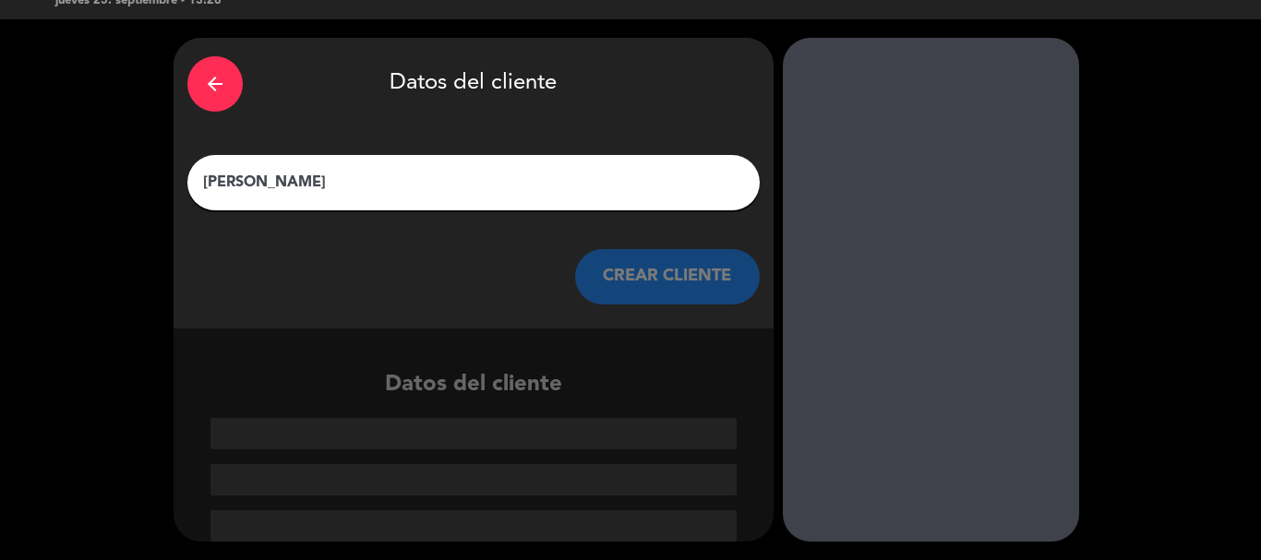
scroll to position [0, 0]
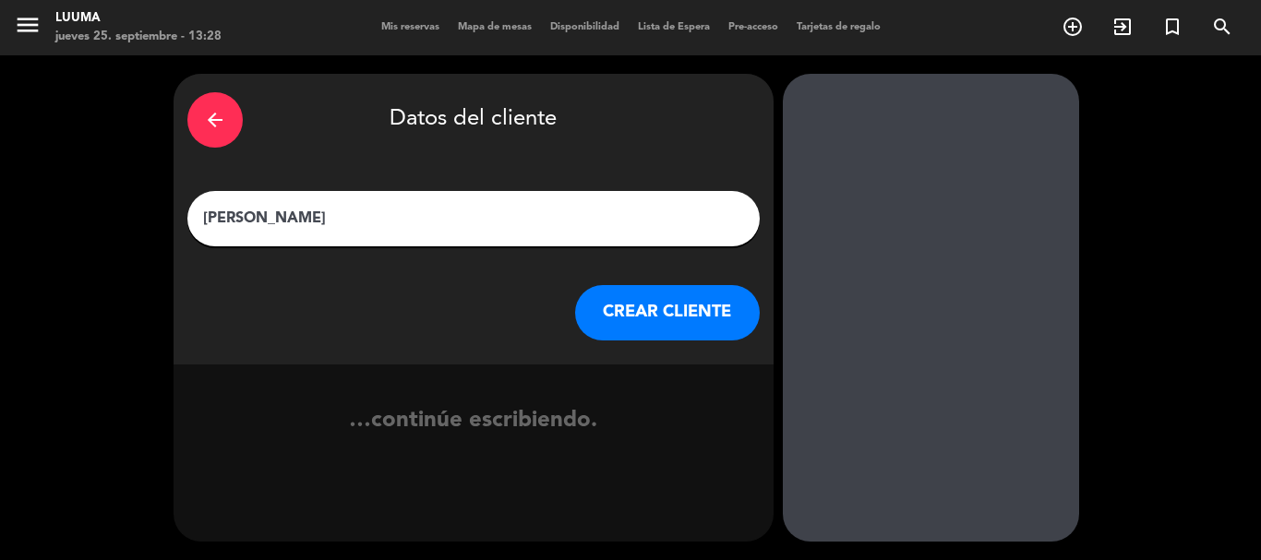
type input "[PERSON_NAME]"
click at [620, 320] on button "CREAR CLIENTE" at bounding box center [667, 312] width 185 height 55
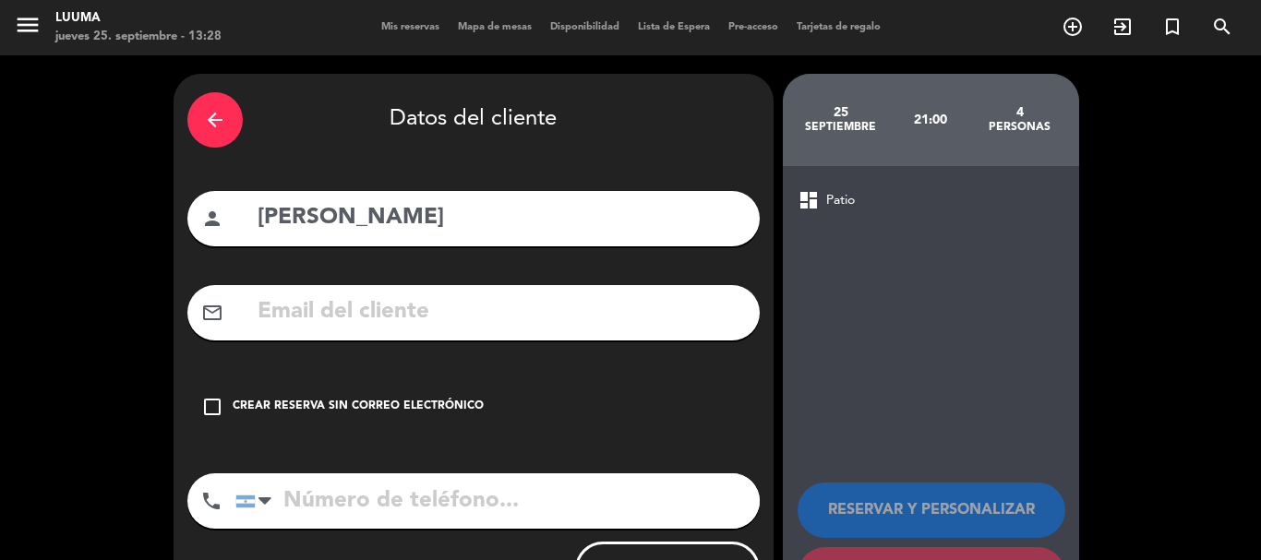
click at [426, 387] on div "check_box_outline_blank Crear reserva sin correo electrónico" at bounding box center [473, 406] width 572 height 55
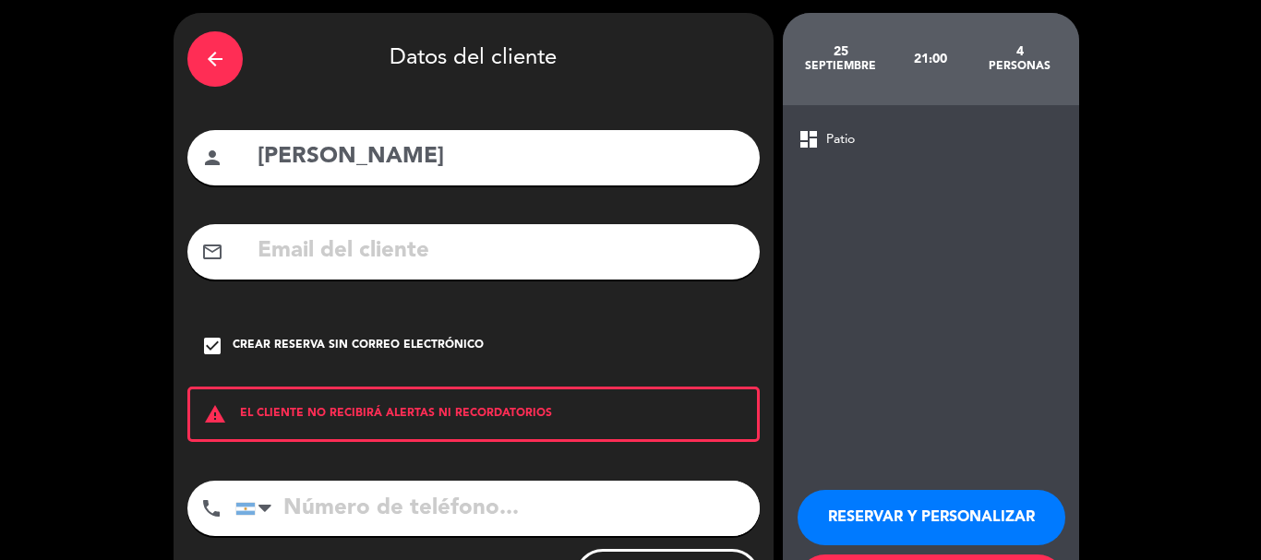
scroll to position [151, 0]
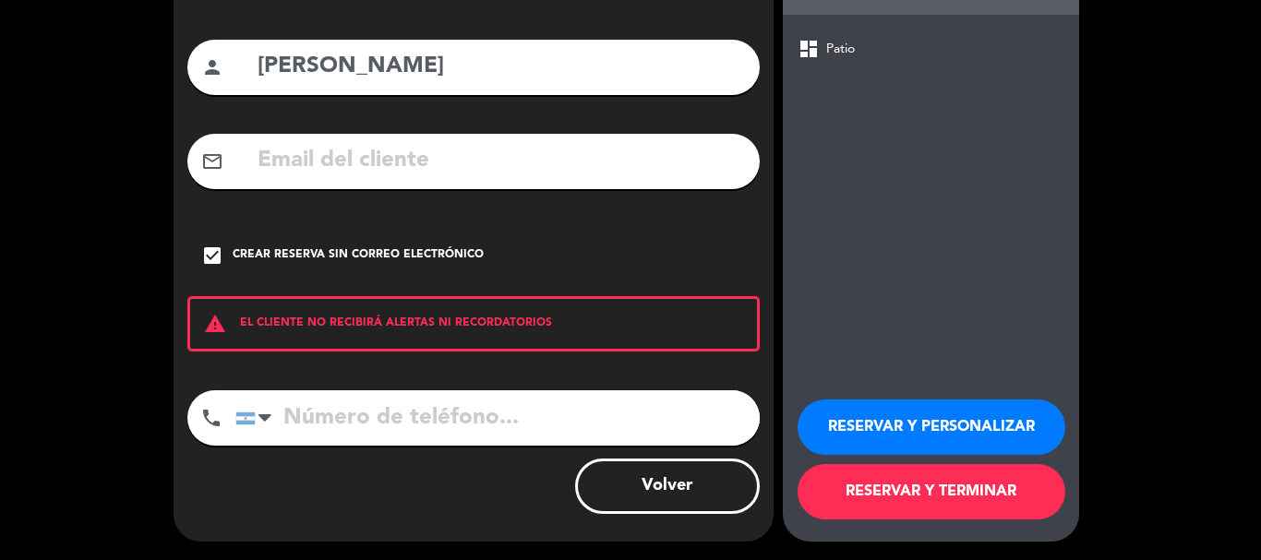
click at [981, 495] on button "RESERVAR Y TERMINAR" at bounding box center [931, 491] width 268 height 55
